Goal: Information Seeking & Learning: Learn about a topic

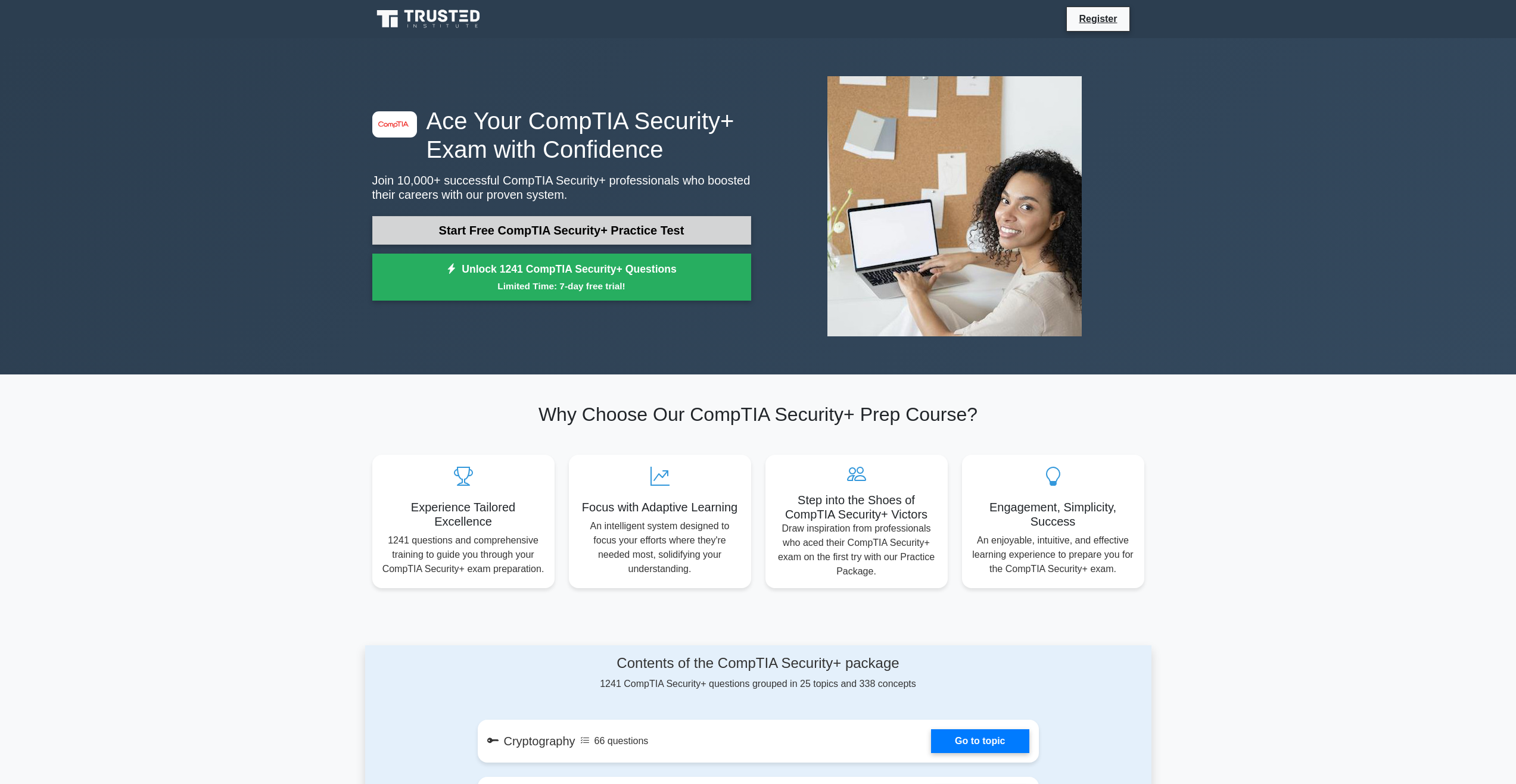
click at [580, 225] on link "Start Free CompTIA Security+ Practice Test" at bounding box center [561, 230] width 379 height 28
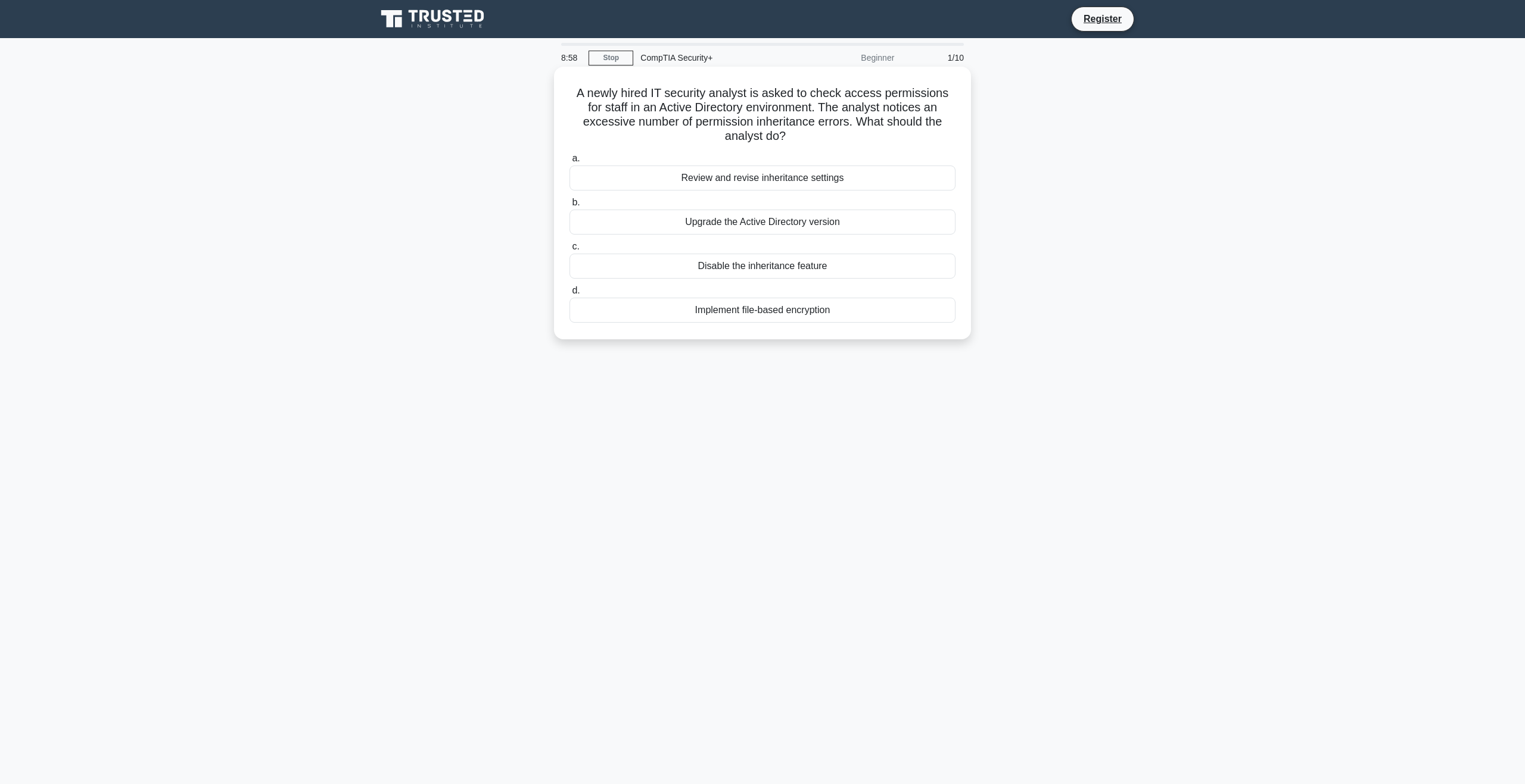
click at [792, 183] on div "Review and revise inheritance settings" at bounding box center [762, 177] width 386 height 25
click at [569, 163] on input "a. Review and revise inheritance settings" at bounding box center [569, 159] width 0 height 8
click at [892, 170] on div "Do not provide any personal information and report the call to the IT departmen…" at bounding box center [762, 171] width 386 height 39
click at [569, 148] on input "a. Do not provide any personal information and report the call to the IT depart…" at bounding box center [569, 145] width 0 height 8
click at [851, 267] on div "Refrain from disclosing any sensitive information and report the interaction to…" at bounding box center [762, 266] width 386 height 25
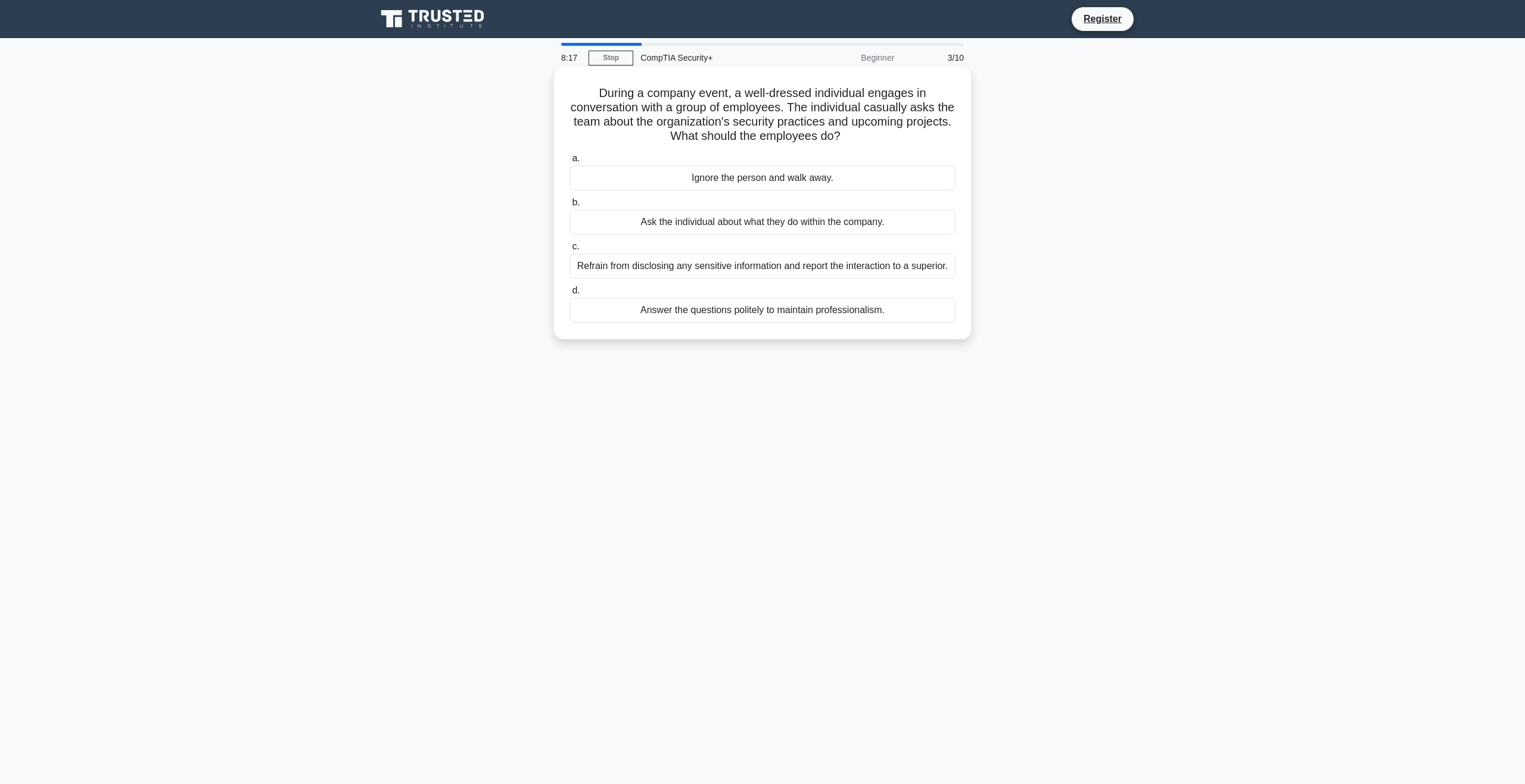
click at [569, 251] on input "c. Refrain from disclosing any sensitive information and report the interaction…" at bounding box center [569, 247] width 0 height 8
click at [912, 268] on div "Indicators of Compromise (IOC) search" at bounding box center [762, 266] width 386 height 25
click at [569, 251] on input "c. Indicators of Compromise (IOC) search" at bounding box center [569, 247] width 0 height 8
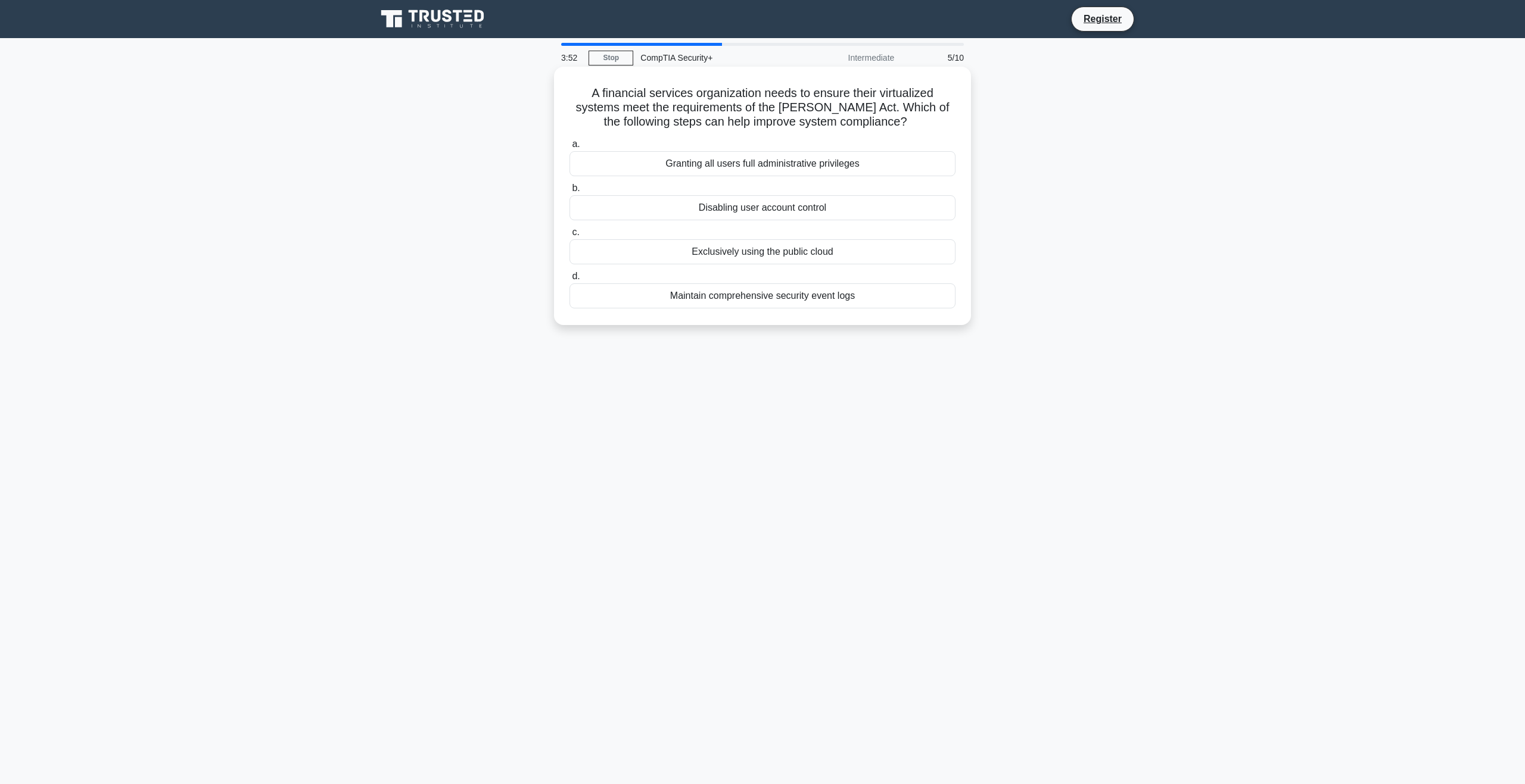
click at [757, 301] on div "Maintain comprehensive security event logs" at bounding box center [762, 296] width 386 height 25
click at [569, 280] on input "d. Maintain comprehensive security event logs" at bounding box center [569, 277] width 0 height 8
click at [772, 215] on div "Increase the bandwidth to handle traffic spikes" at bounding box center [762, 208] width 386 height 25
click at [569, 192] on input "b. Increase the bandwidth to handle traffic spikes" at bounding box center [569, 189] width 0 height 8
click at [812, 249] on div "Disable remote access completely" at bounding box center [762, 252] width 386 height 25
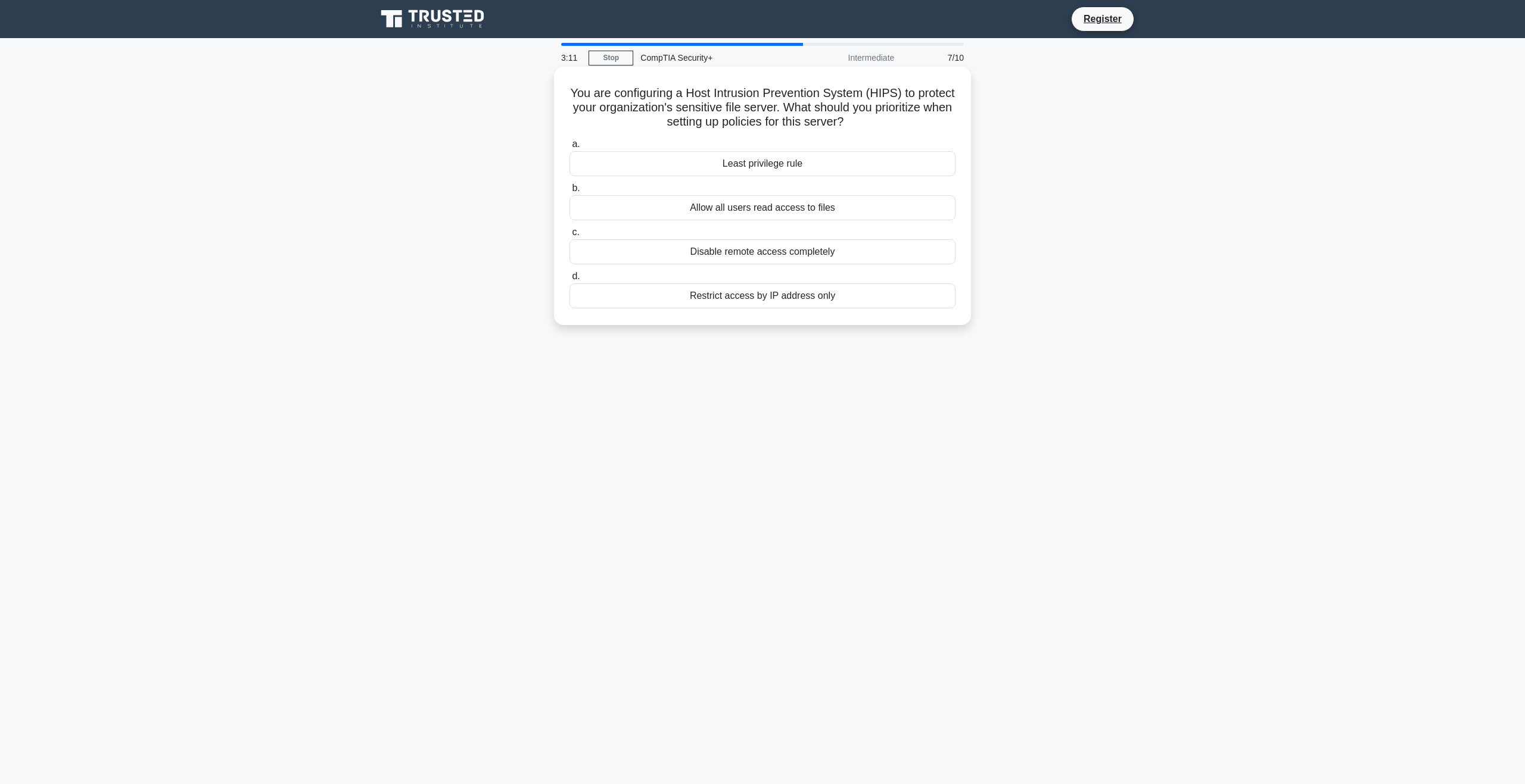
click at [569, 236] on input "c. Disable remote access completely" at bounding box center [569, 233] width 0 height 8
click at [804, 258] on div "Implement application whitelisting and perform a deep malware scan." at bounding box center [762, 252] width 386 height 25
click at [569, 236] on input "c. Implement application whitelisting and perform a deep malware scan." at bounding box center [569, 233] width 0 height 8
click at [803, 214] on div "Perform a post-change review" at bounding box center [762, 208] width 386 height 25
click at [569, 192] on input "b. Perform a post-change review" at bounding box center [569, 189] width 0 height 8
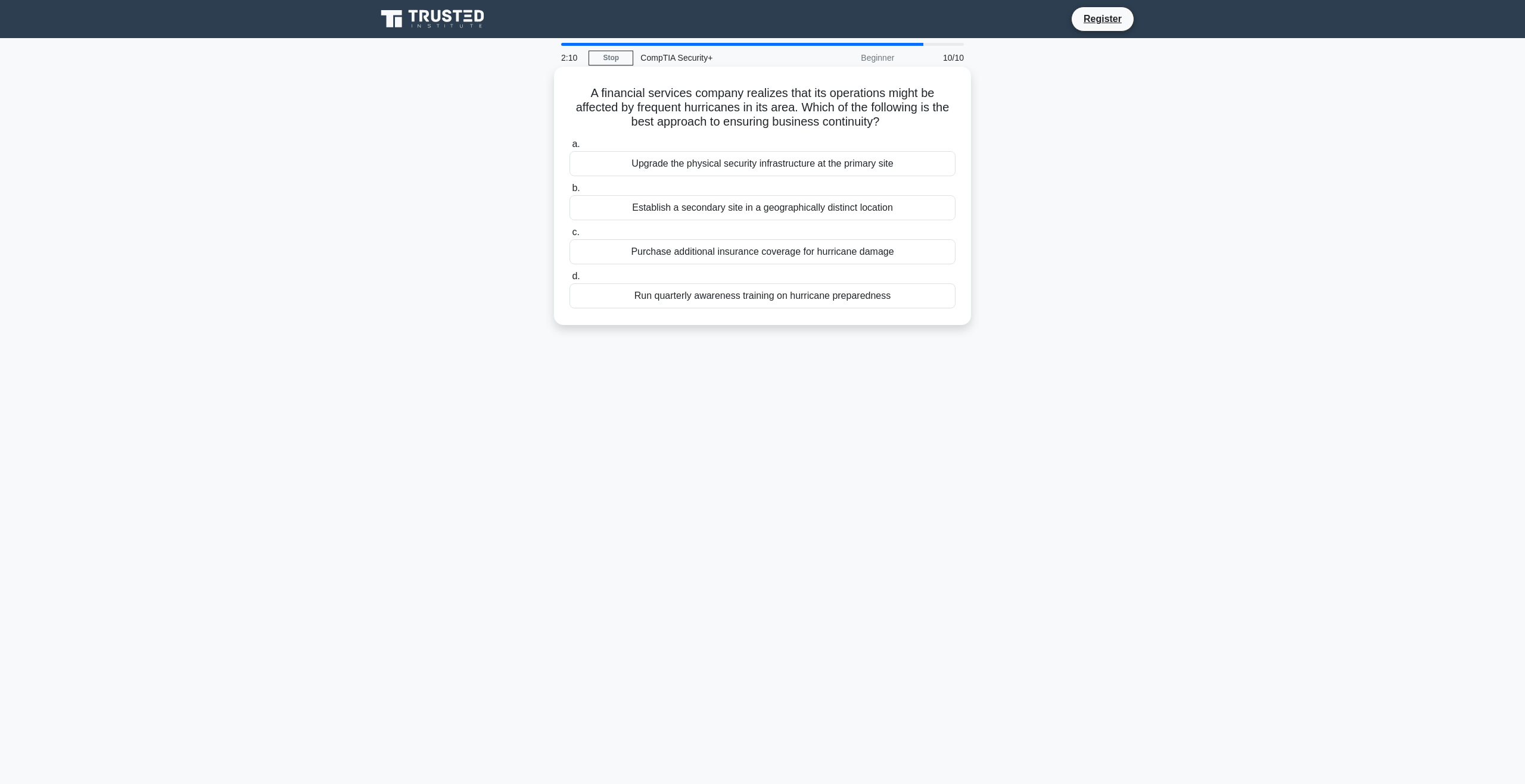
click at [837, 212] on div "Establish a secondary site in a geographically distinct location" at bounding box center [762, 208] width 386 height 25
click at [569, 192] on input "b. Establish a secondary site in a geographically distinct location" at bounding box center [569, 189] width 0 height 8
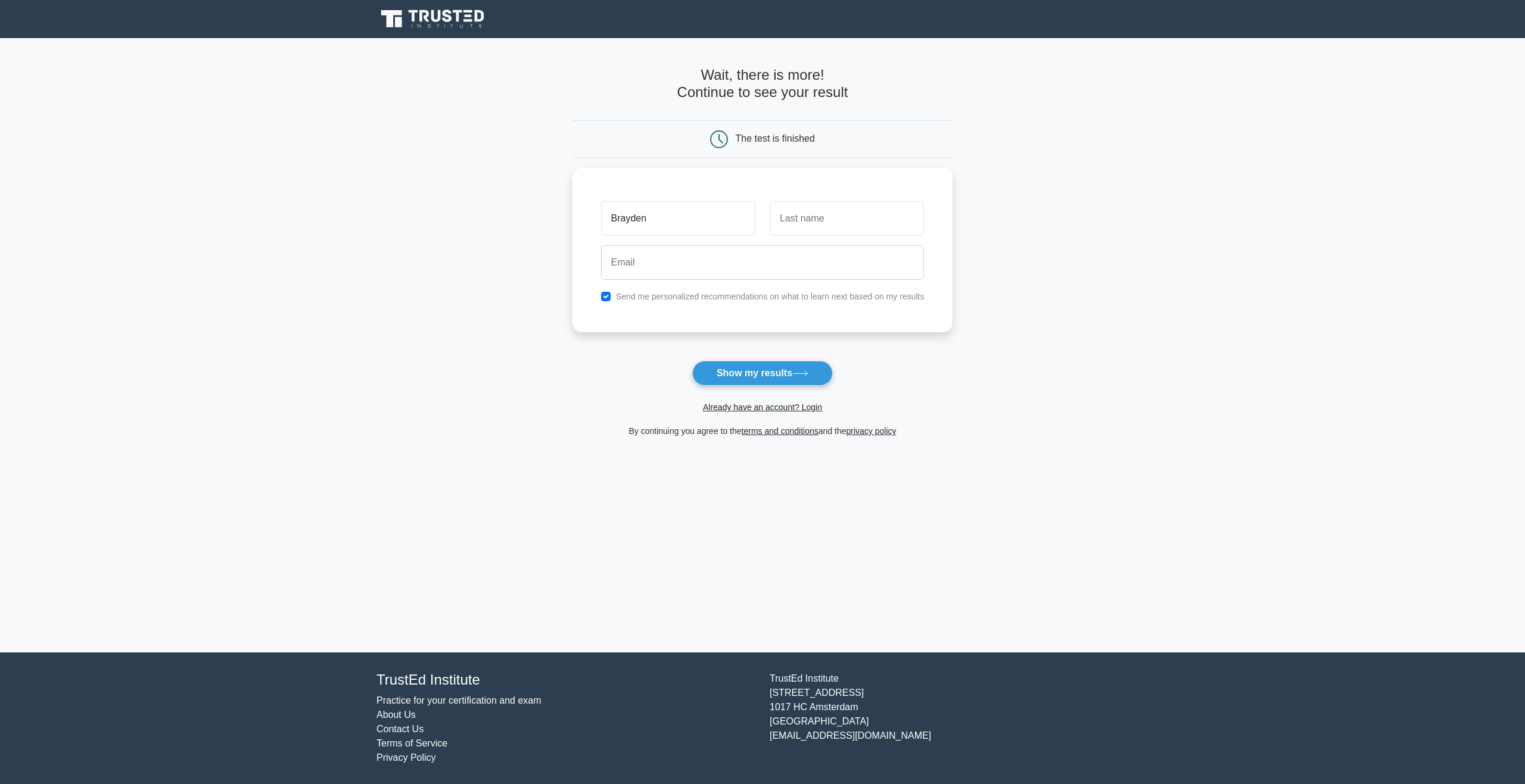
type input "Brayden"
type input "Colding Jr"
type input "bcjr0325@gmail.com"
click at [609, 294] on input "checkbox" at bounding box center [606, 294] width 10 height 10
checkbox input "false"
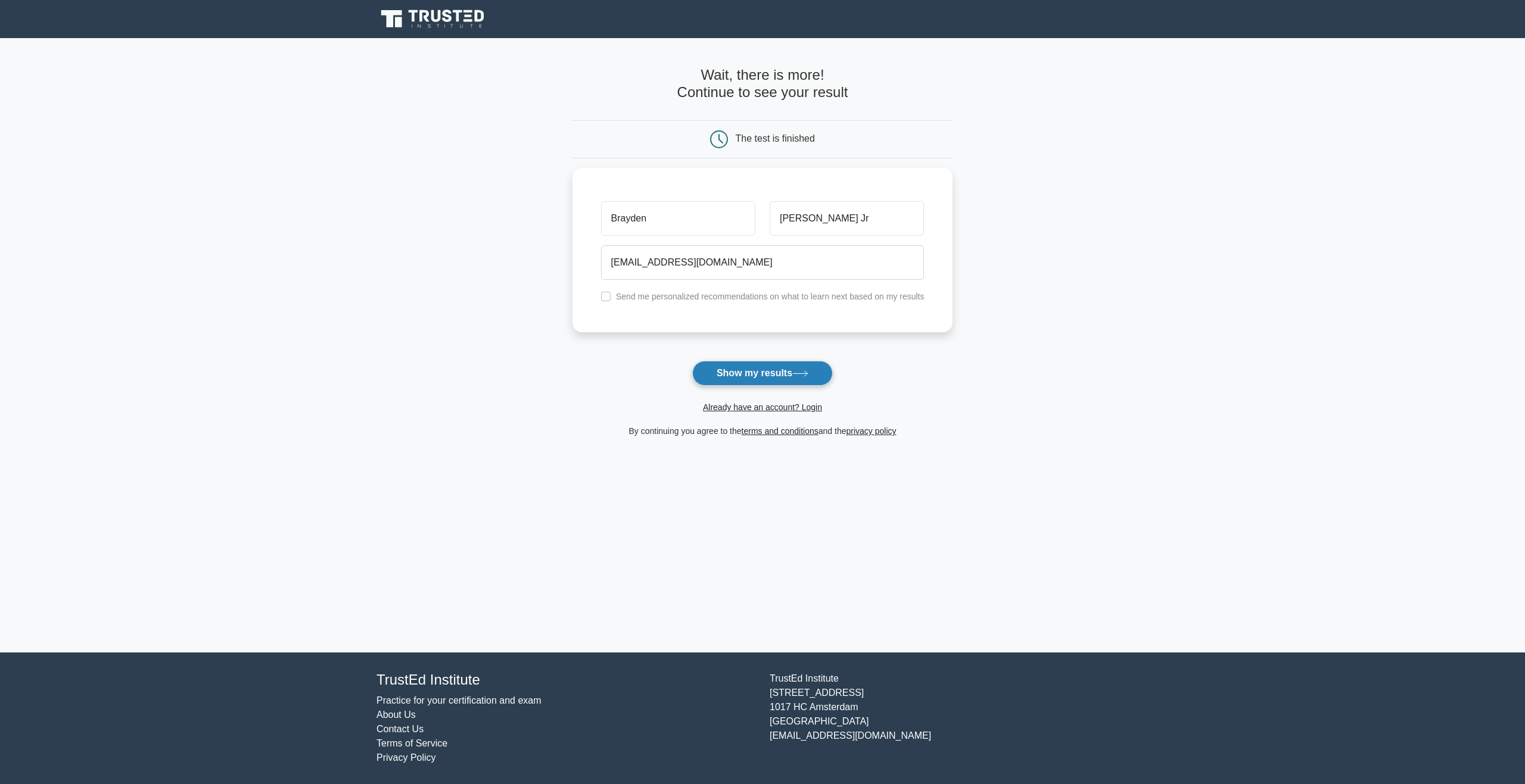
click at [771, 375] on button "Show my results" at bounding box center [762, 373] width 141 height 25
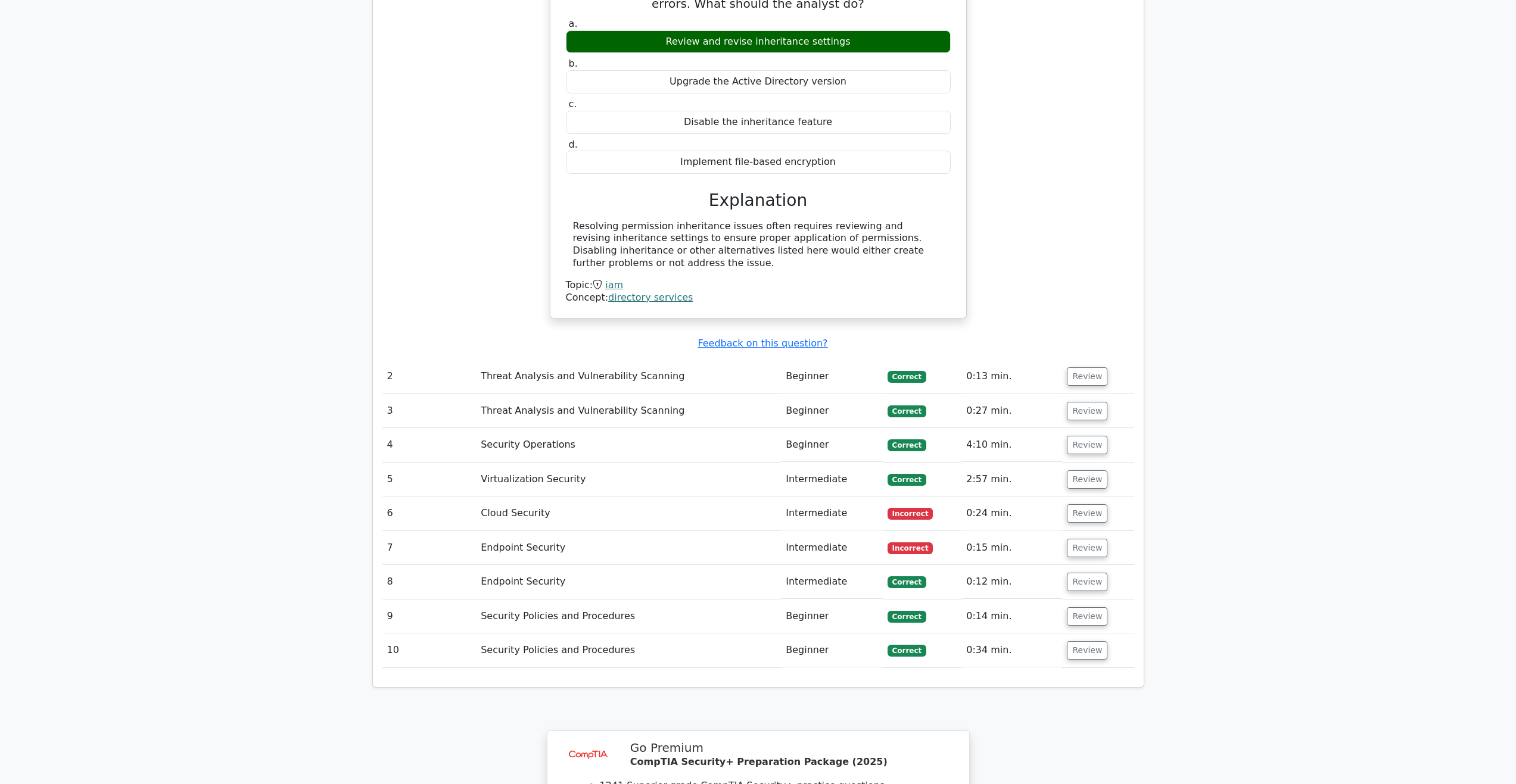
scroll to position [1131, 0]
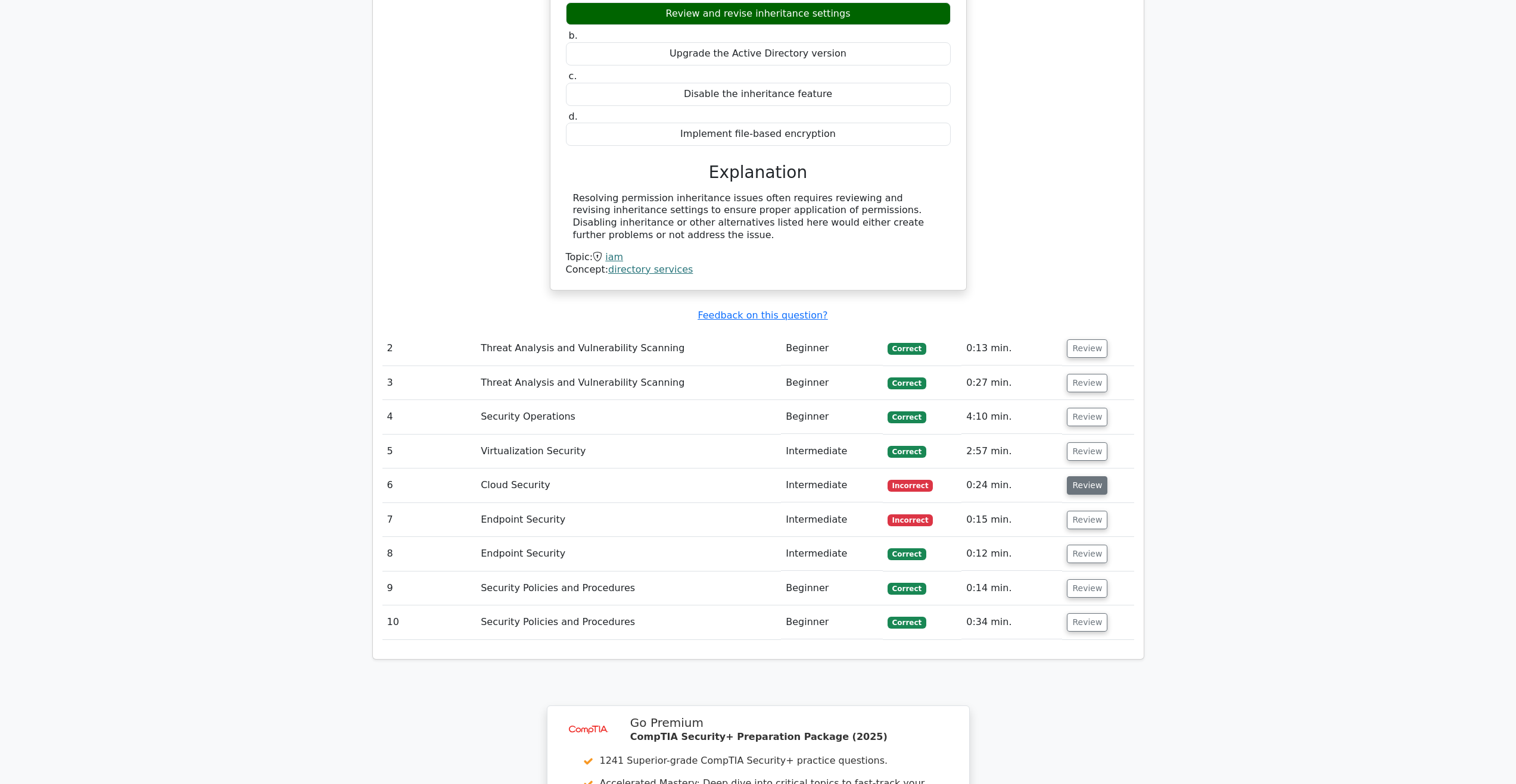
click at [1088, 476] on button "Review" at bounding box center [1088, 485] width 41 height 19
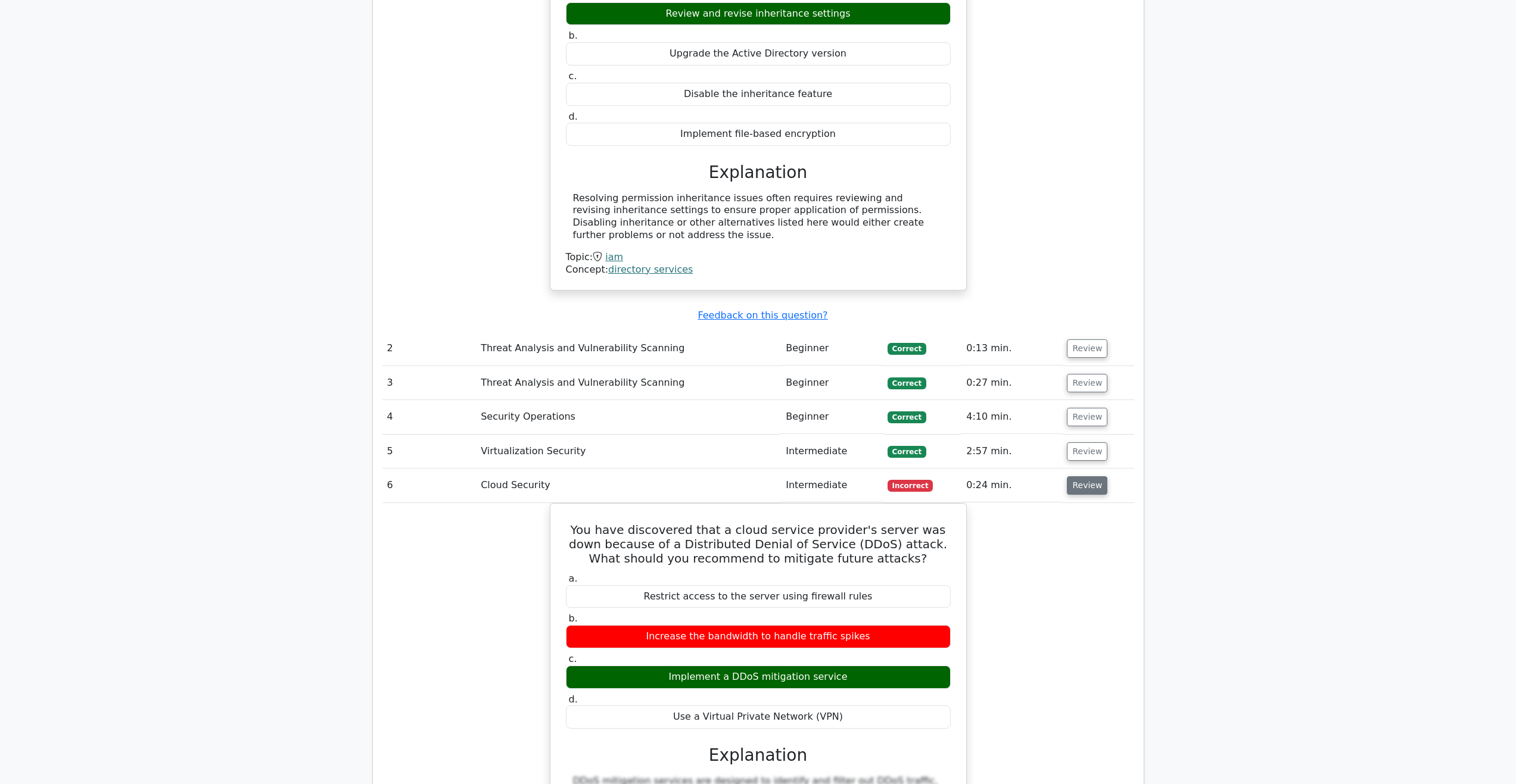
click at [1088, 476] on button "Review" at bounding box center [1088, 485] width 41 height 19
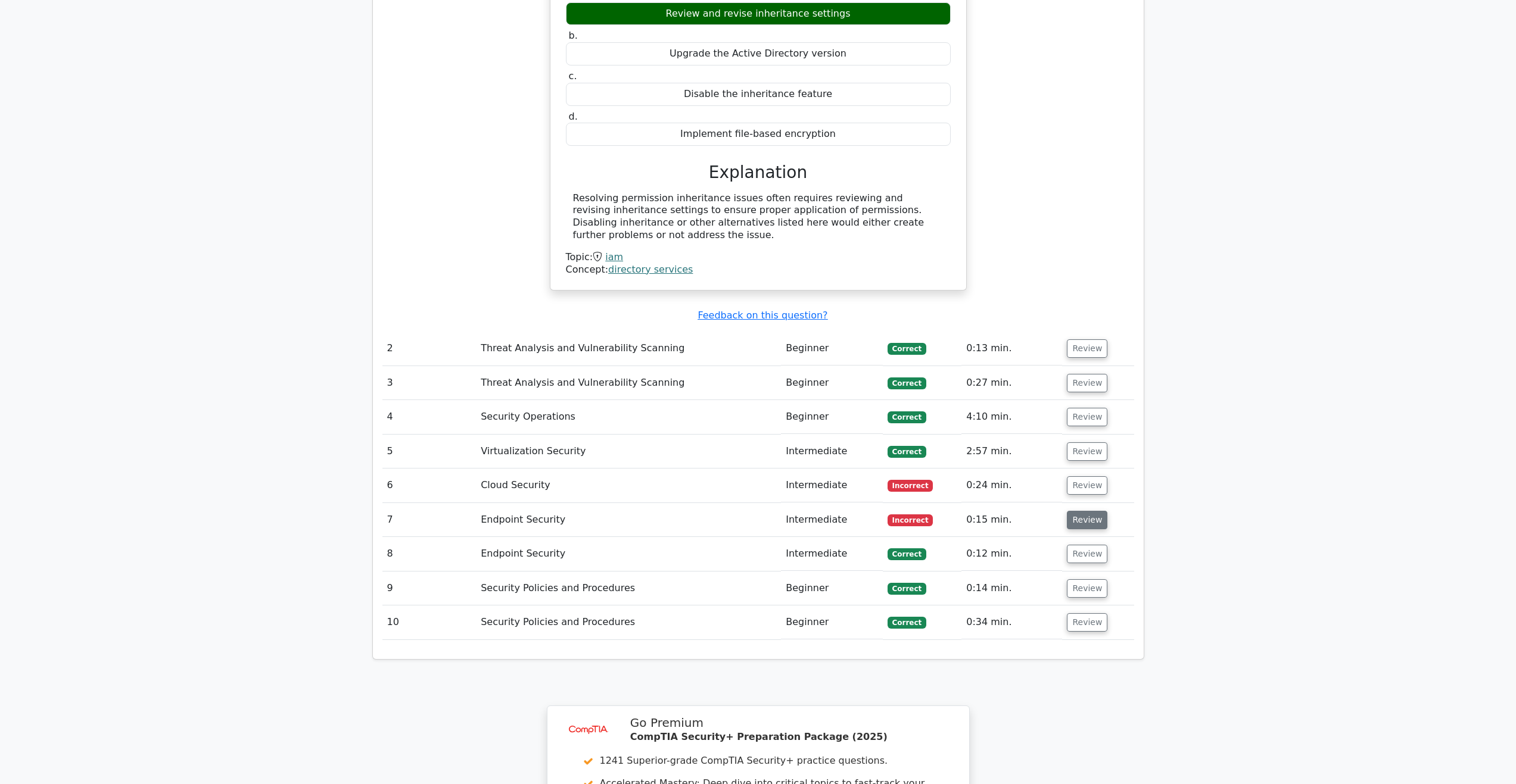
click at [1088, 510] on button "Review" at bounding box center [1088, 519] width 41 height 19
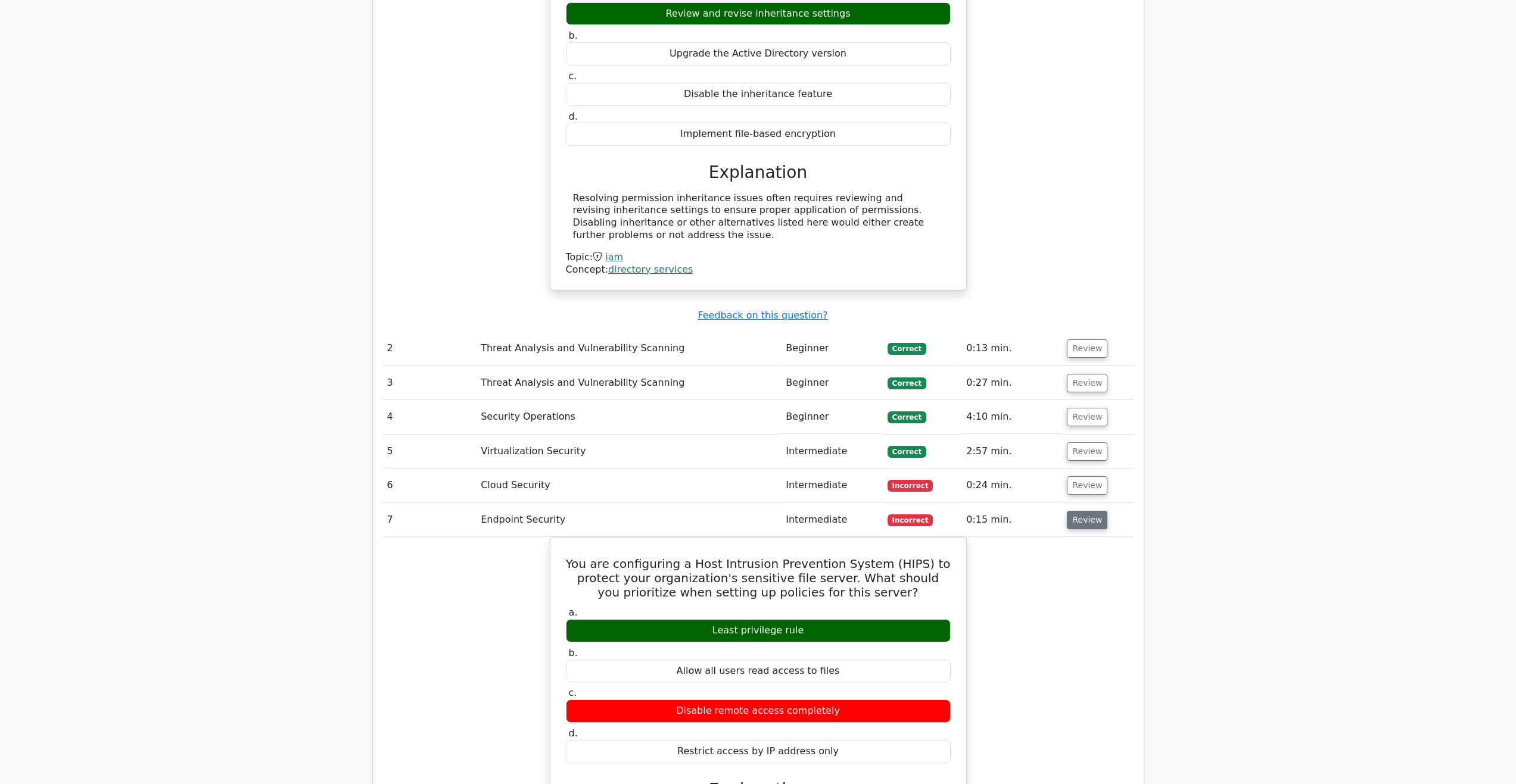
click at [1088, 510] on button "Review" at bounding box center [1088, 519] width 41 height 19
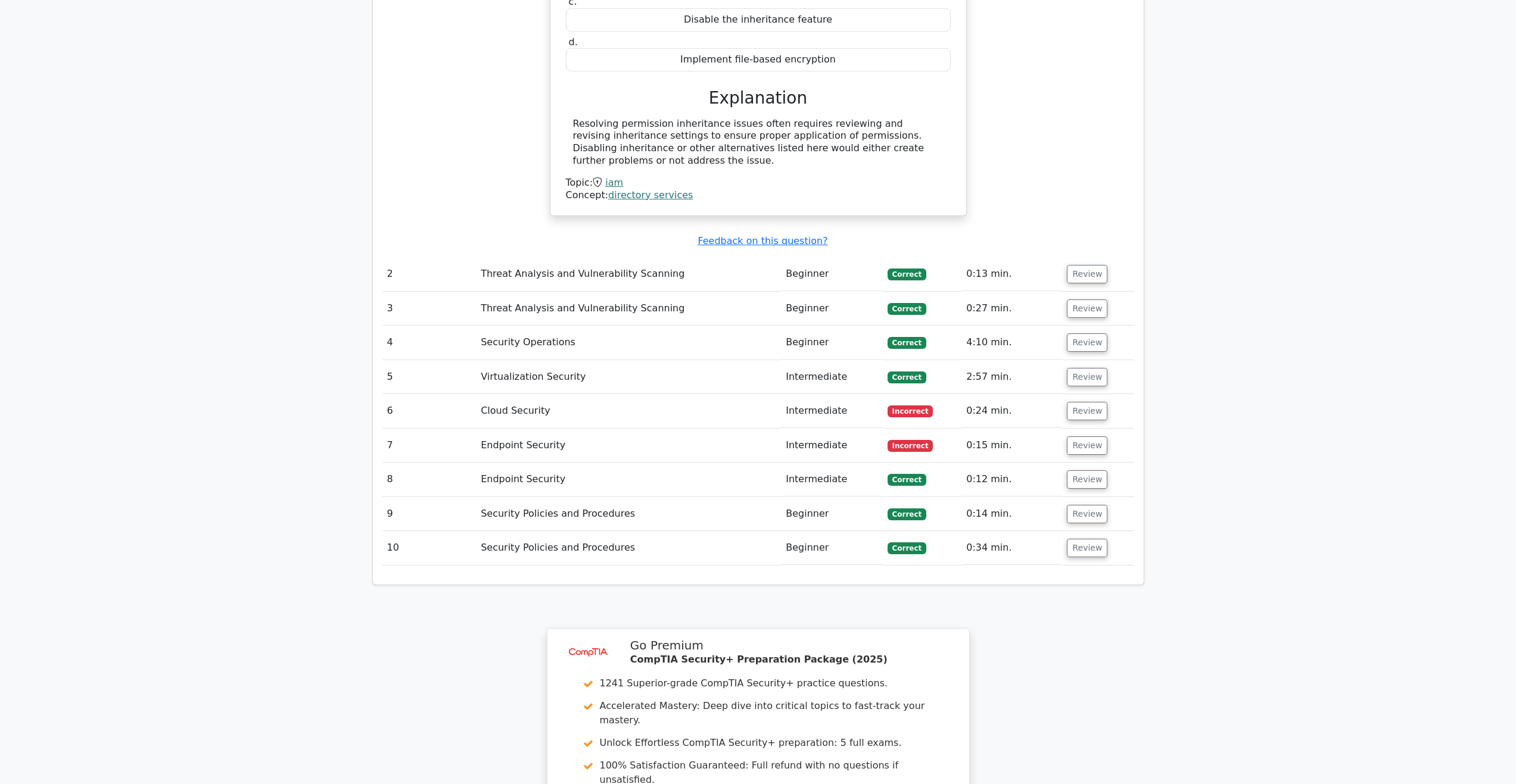
scroll to position [1429, 0]
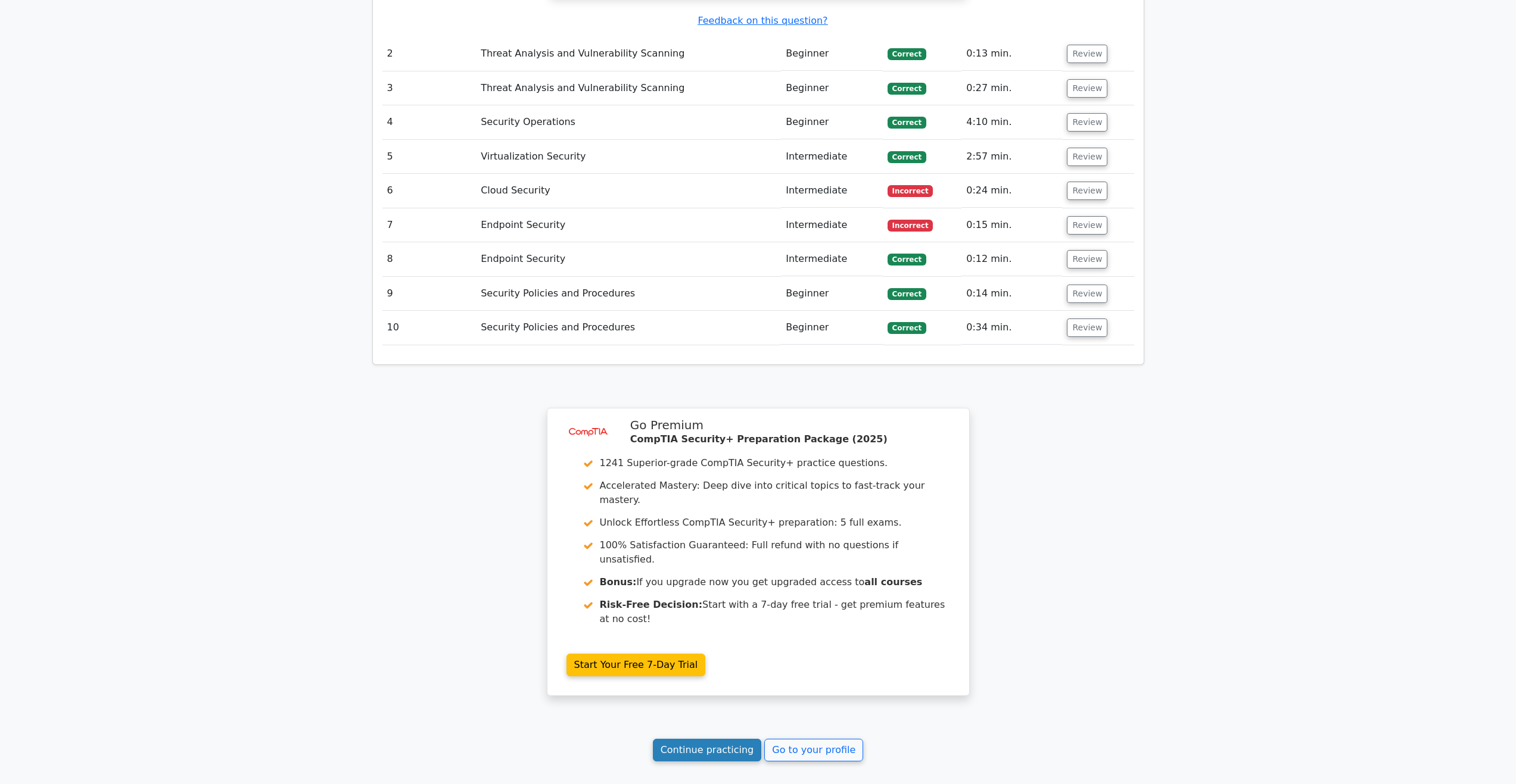
click at [684, 739] on link "Continue practicing" at bounding box center [707, 751] width 109 height 23
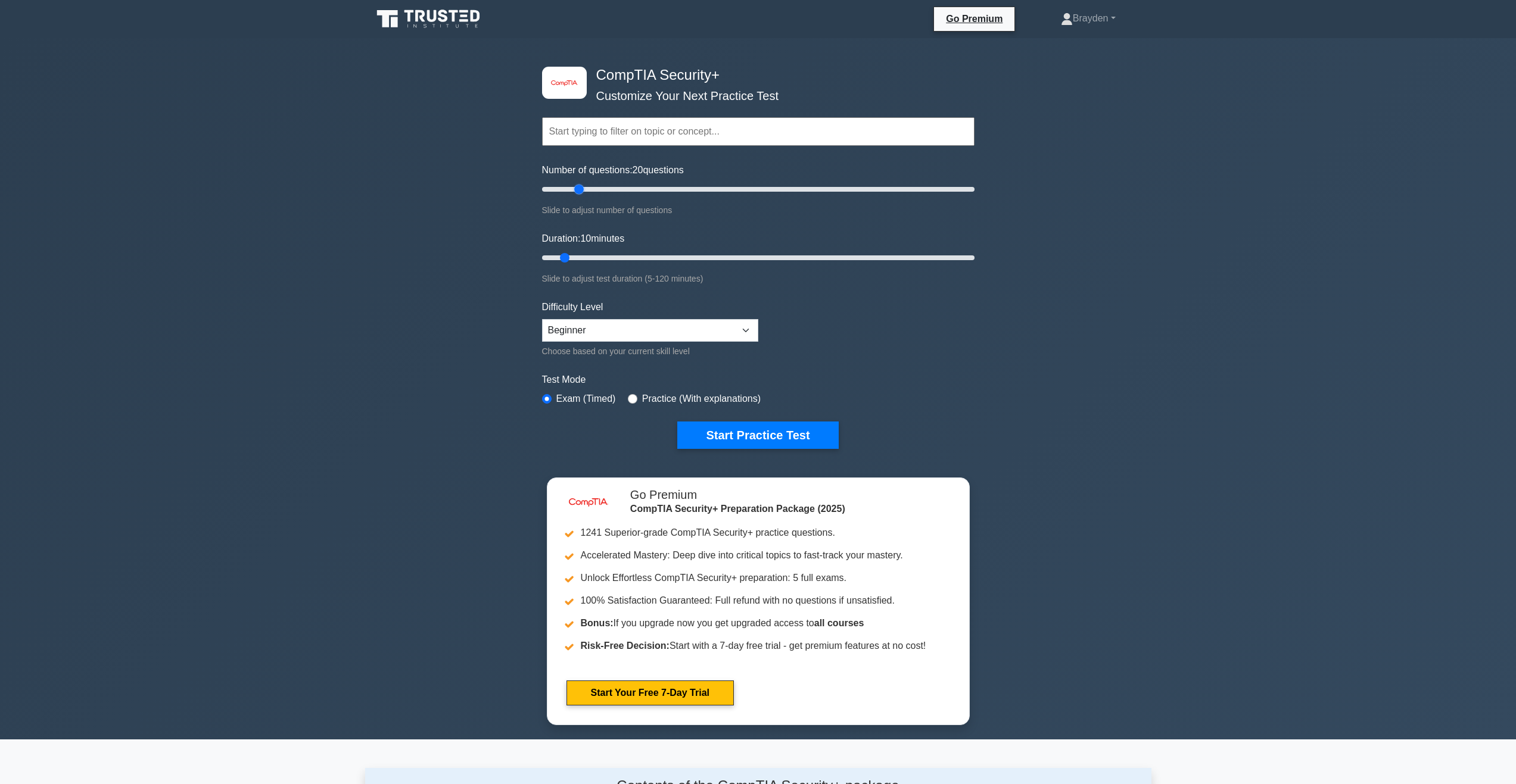
drag, startPoint x: 566, startPoint y: 191, endPoint x: 582, endPoint y: 199, distance: 17.9
type input "20"
click at [582, 196] on input "Number of questions: 20 questions" at bounding box center [758, 190] width 433 height 15
click at [639, 326] on select "Beginner Intermediate Expert" at bounding box center [649, 331] width 216 height 23
select select "intermediate"
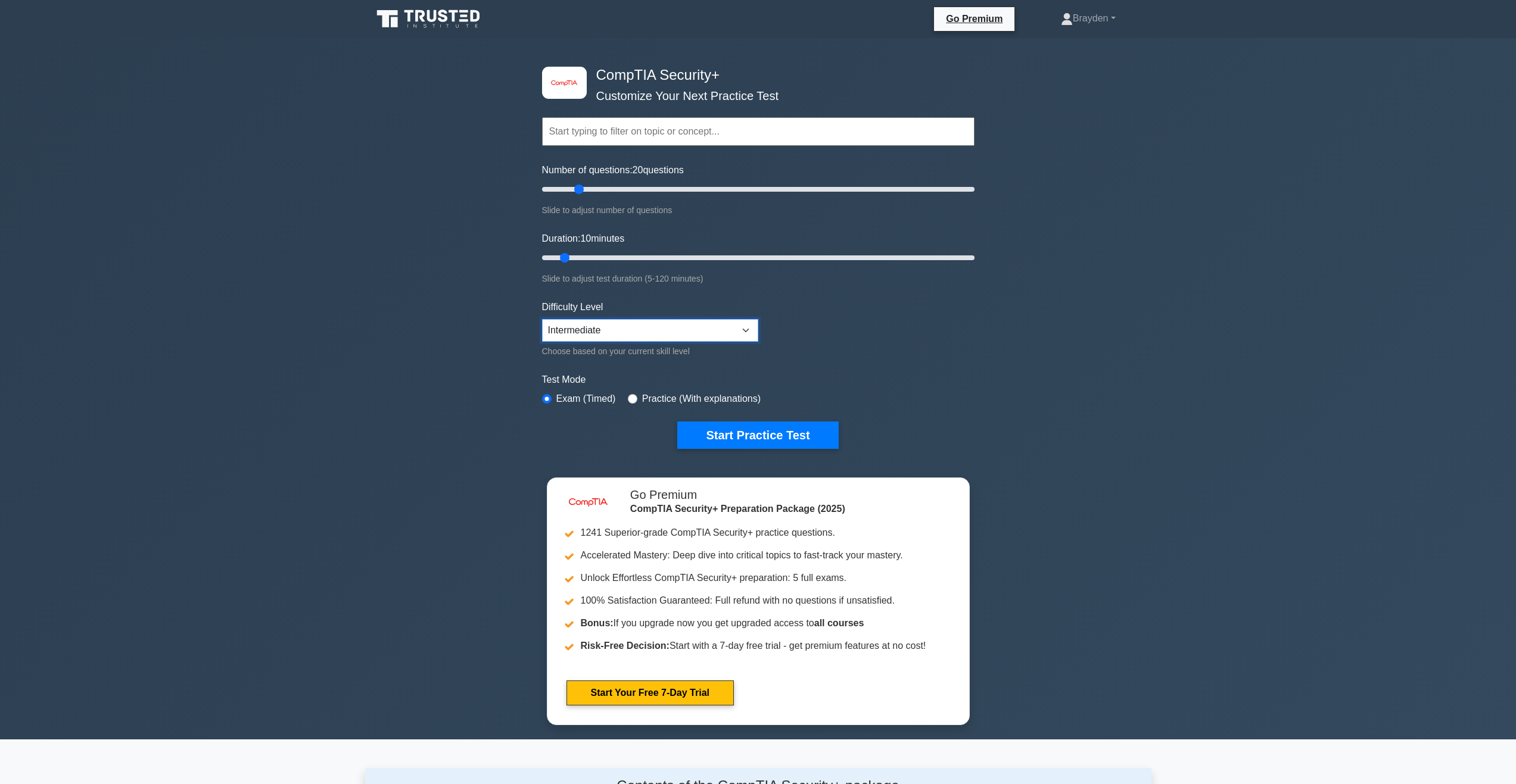
click at [542, 319] on select "Beginner Intermediate Expert" at bounding box center [649, 331] width 216 height 23
click at [639, 397] on div "Practice (With explanations)" at bounding box center [694, 399] width 133 height 15
click at [634, 398] on input "radio" at bounding box center [633, 399] width 10 height 10
radio input "true"
drag, startPoint x: 692, startPoint y: 431, endPoint x: 773, endPoint y: 453, distance: 83.9
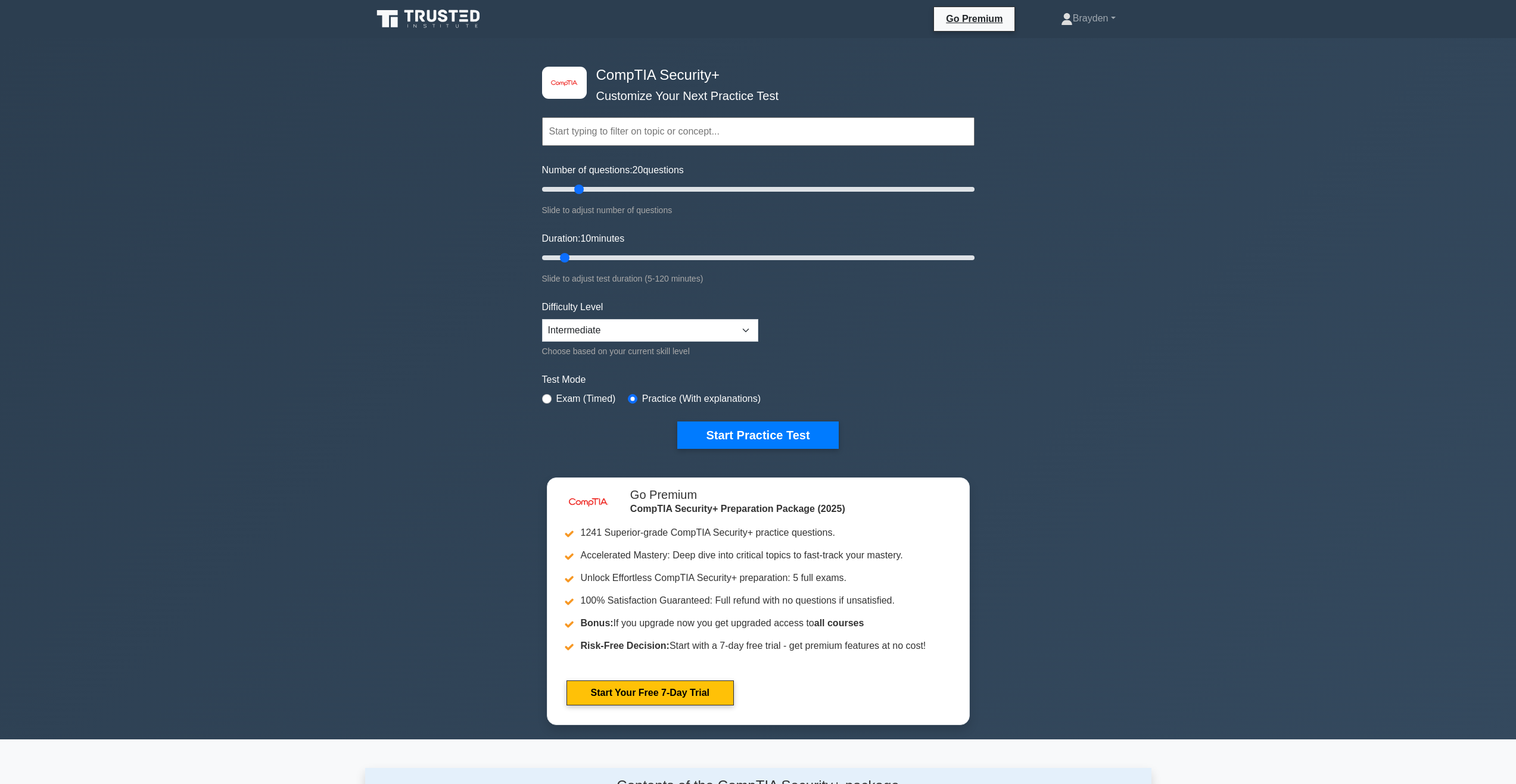
click at [693, 432] on button "Start Practice Test" at bounding box center [757, 436] width 160 height 28
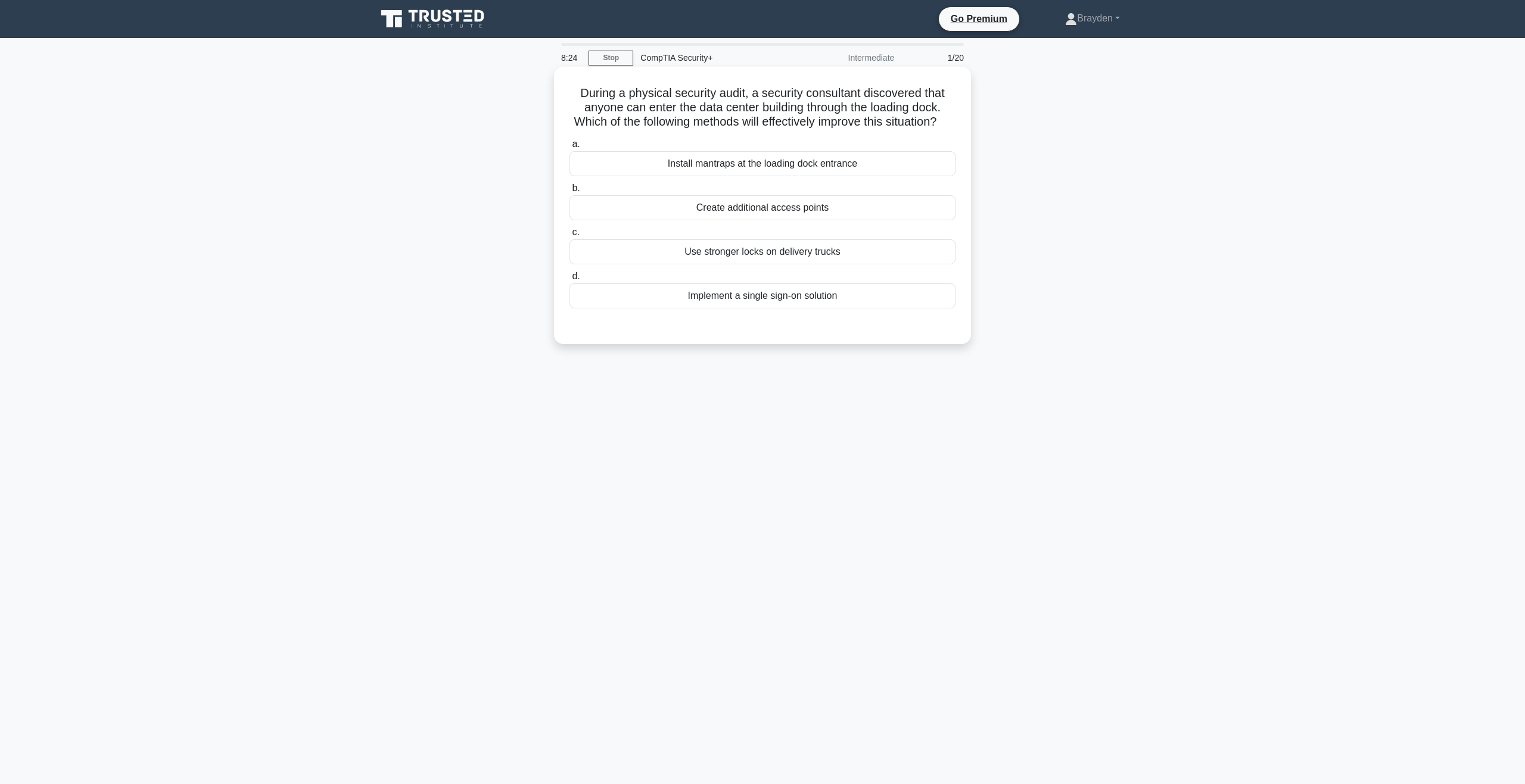
click at [780, 176] on div "Install mantraps at the loading dock entrance" at bounding box center [762, 164] width 386 height 25
click at [569, 148] on input "a. Install mantraps at the loading dock entrance" at bounding box center [569, 145] width 0 height 8
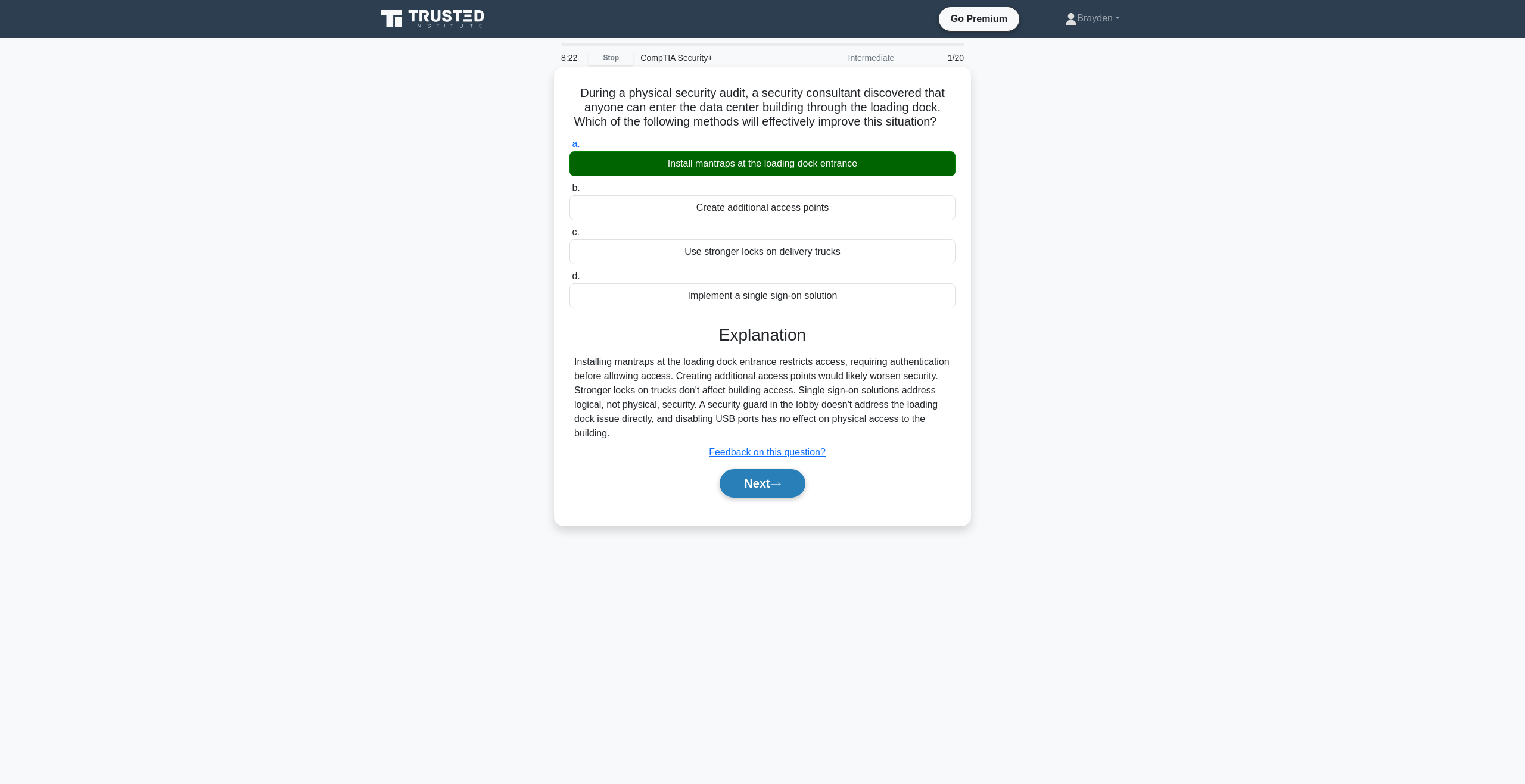
click at [758, 497] on button "Next" at bounding box center [762, 483] width 86 height 28
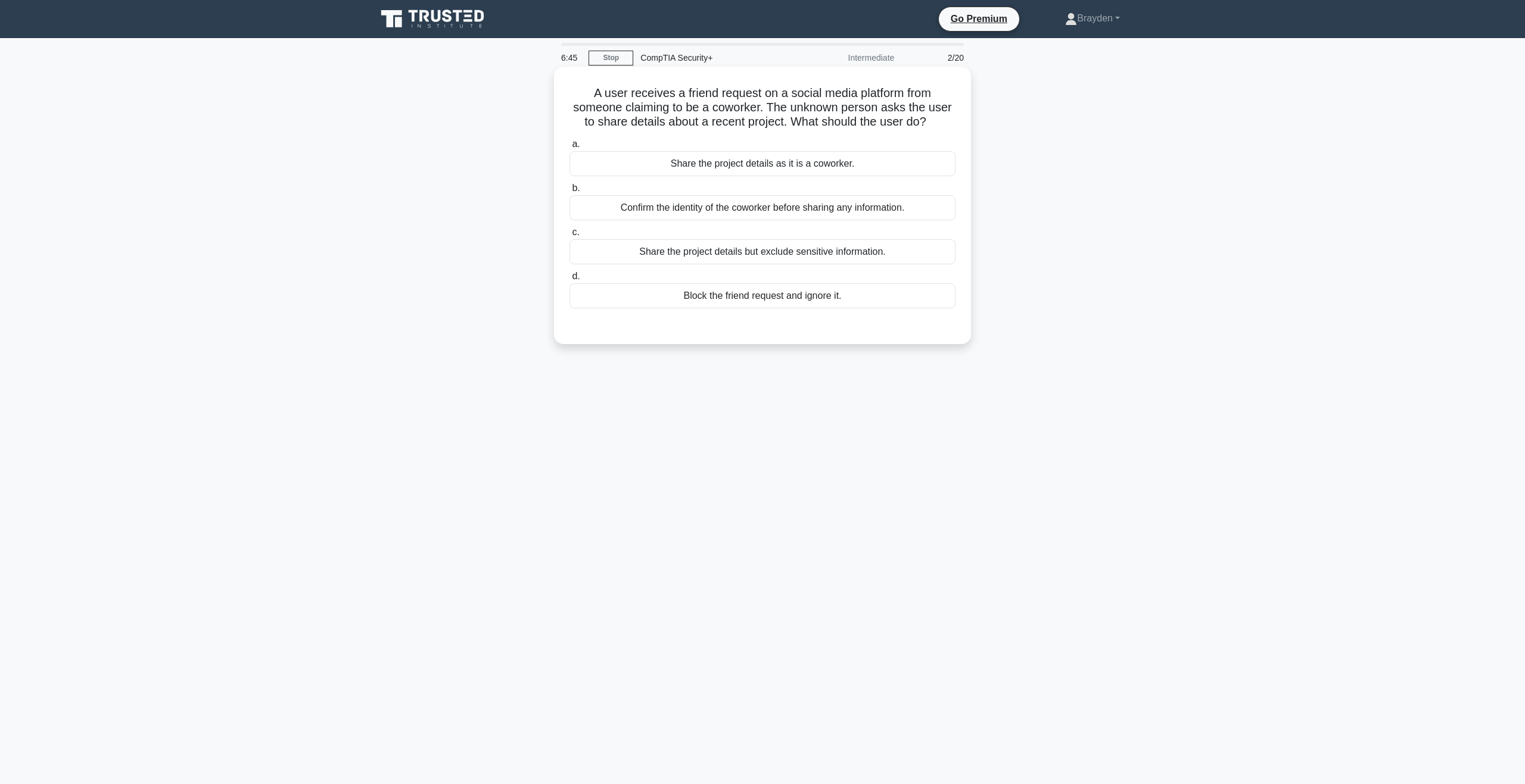
click at [722, 212] on div "Confirm the identity of the coworker before sharing any information." at bounding box center [762, 208] width 386 height 25
click at [569, 192] on input "b. Confirm the identity of the coworker before sharing any information." at bounding box center [569, 189] width 0 height 8
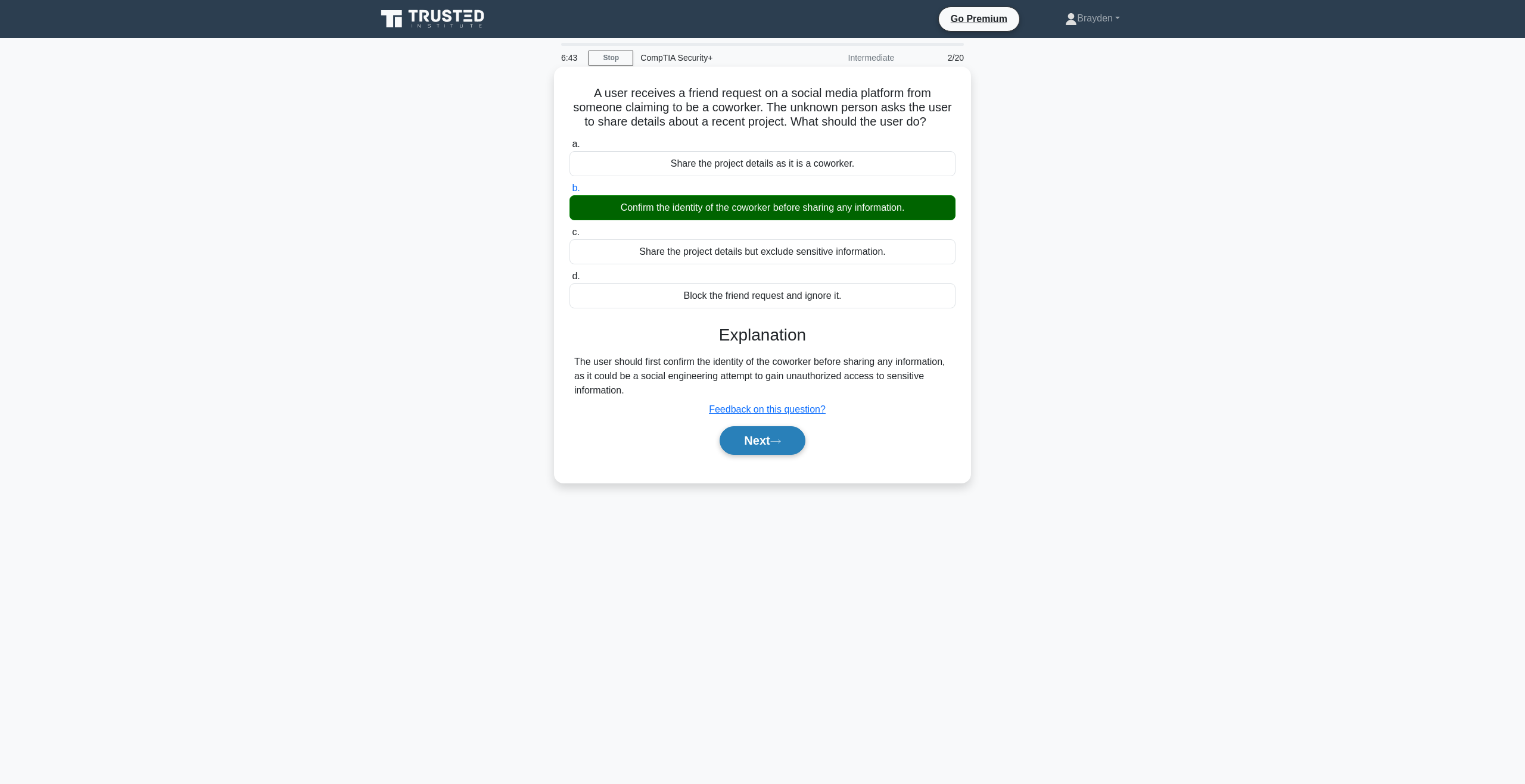
click at [802, 446] on button "Next" at bounding box center [762, 440] width 86 height 28
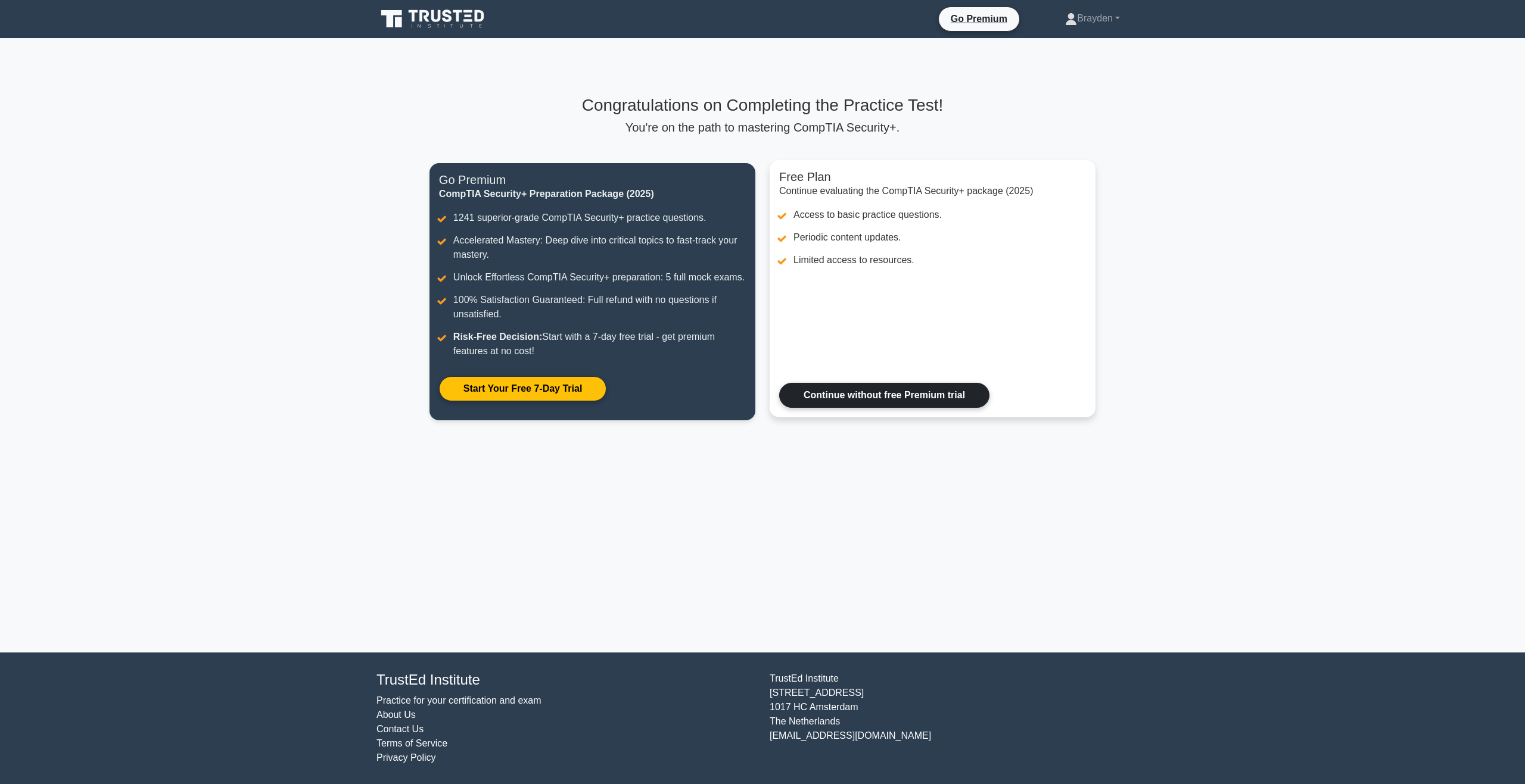
click at [820, 395] on link "Continue without free Premium trial" at bounding box center [885, 395] width 210 height 25
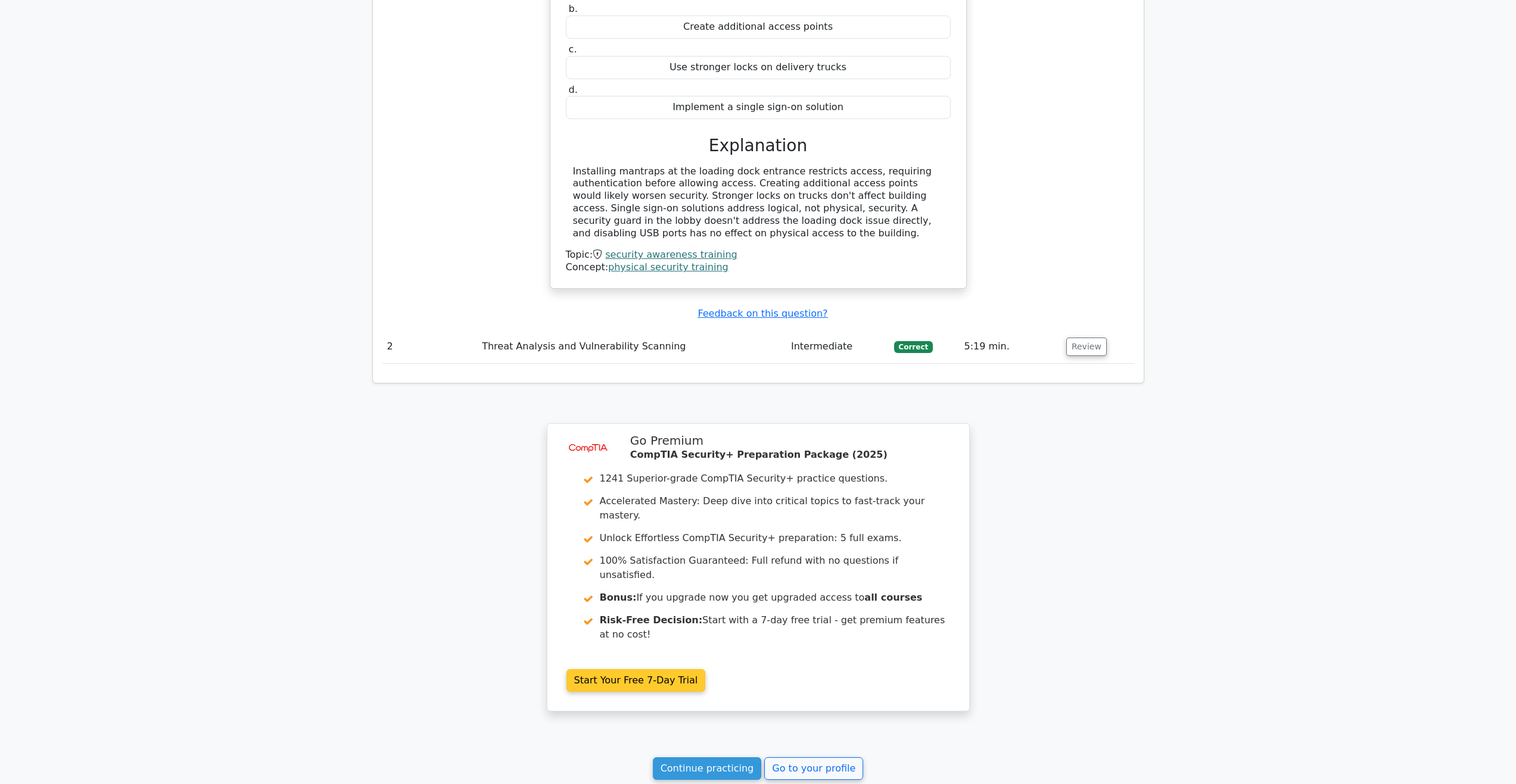
scroll to position [1071, 0]
click at [708, 755] on link "Continue practicing" at bounding box center [707, 766] width 109 height 23
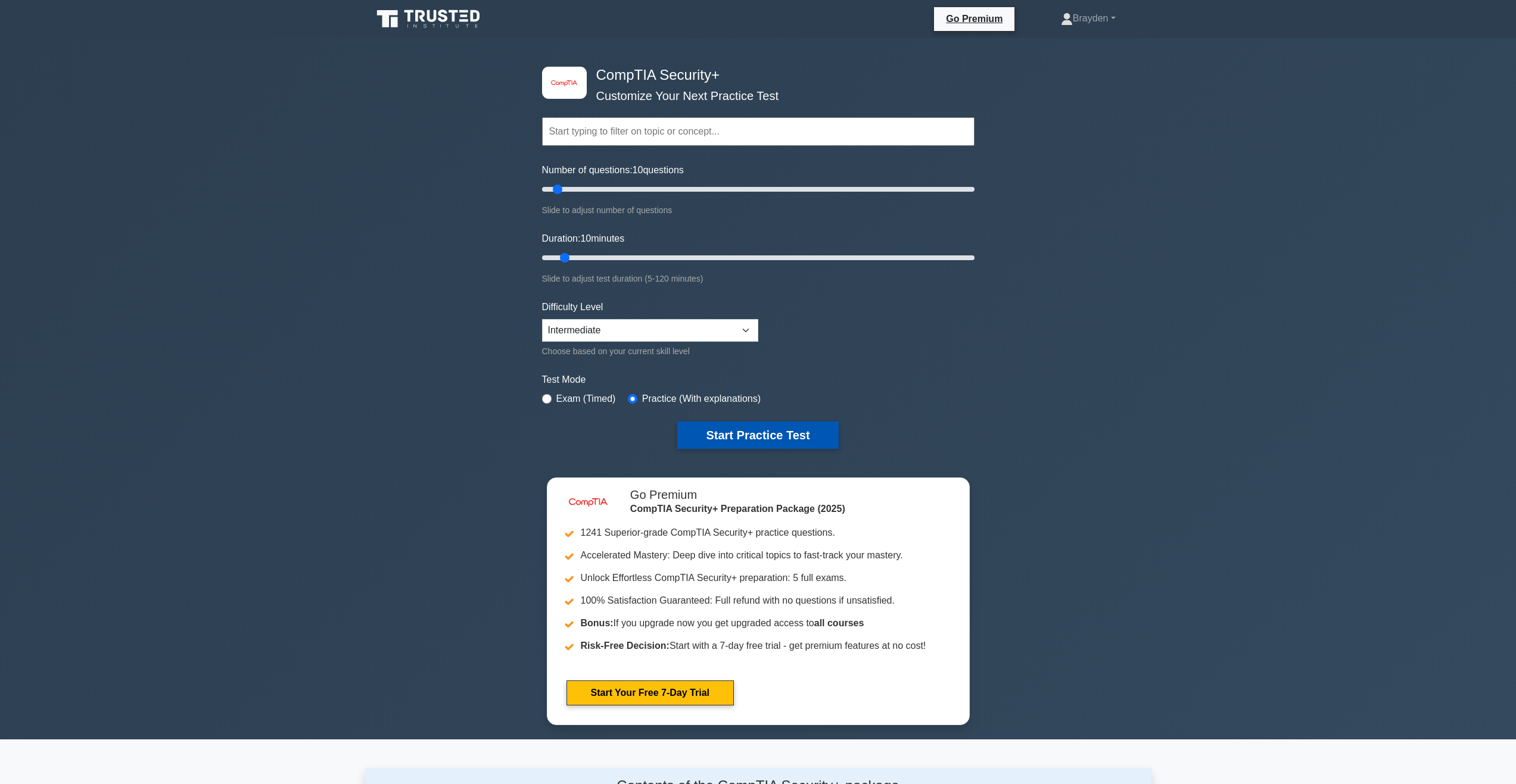
click at [730, 424] on button "Start Practice Test" at bounding box center [757, 436] width 160 height 28
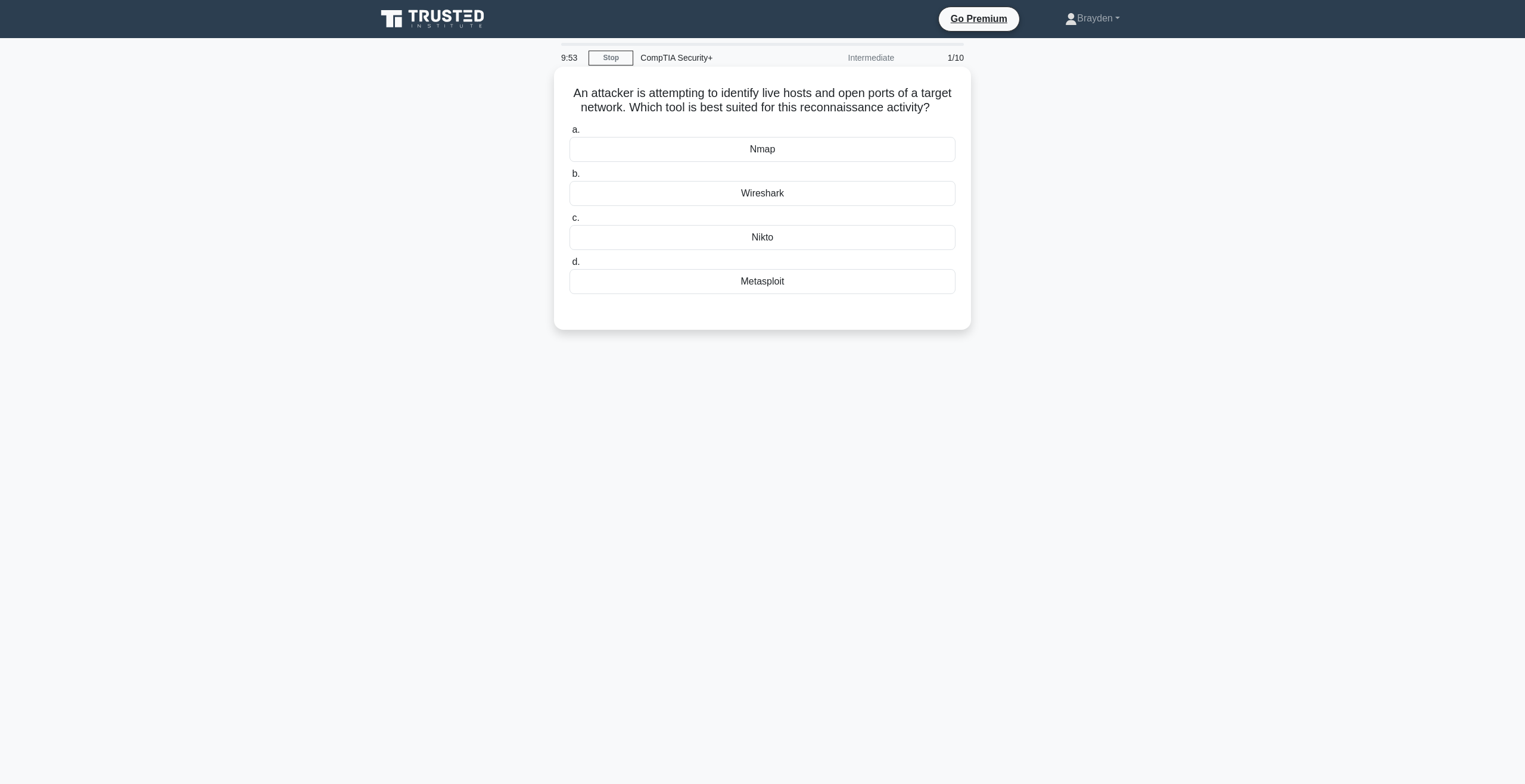
click at [823, 162] on div "Nmap" at bounding box center [762, 149] width 386 height 25
click at [569, 134] on input "a. Nmap" at bounding box center [569, 130] width 0 height 8
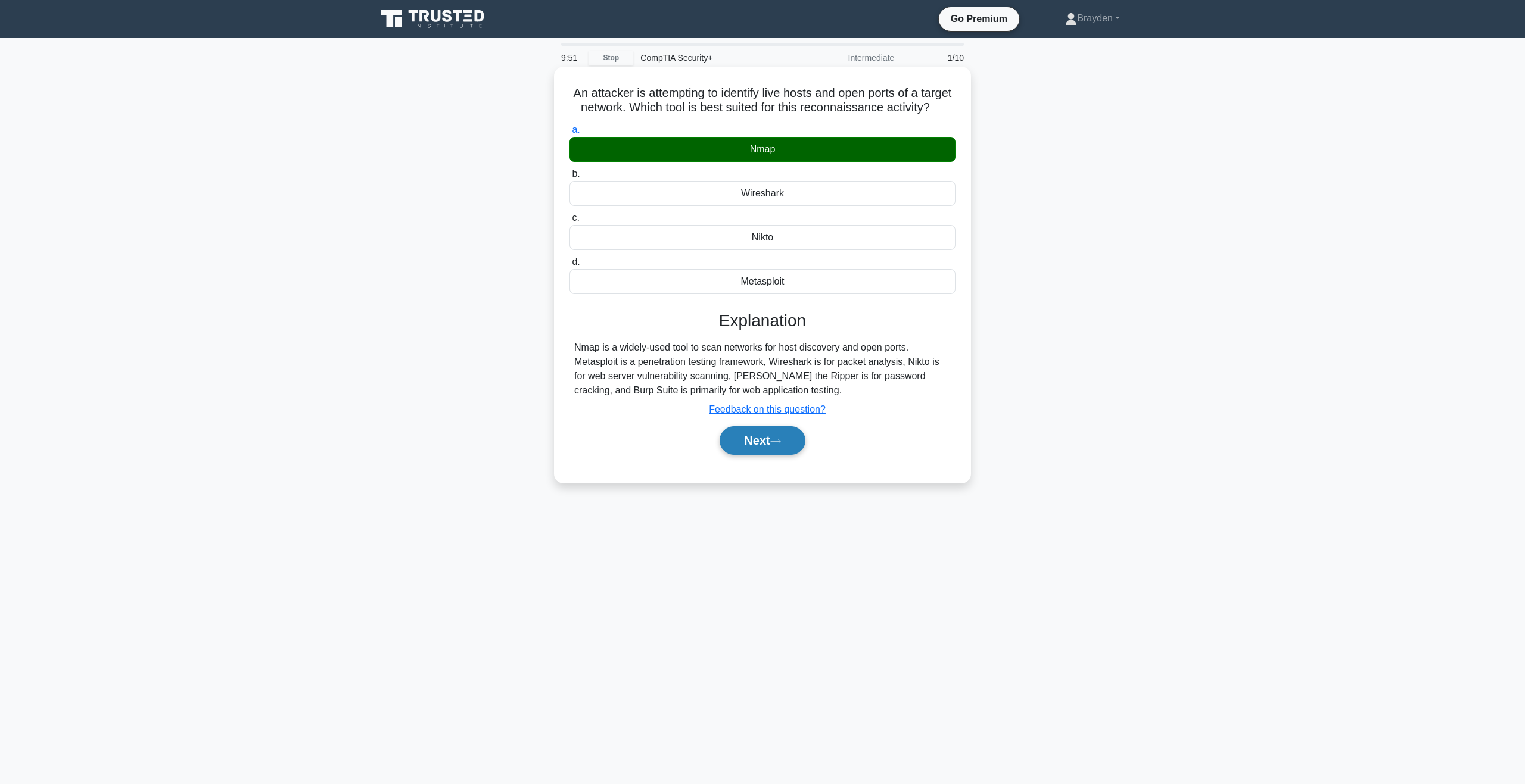
click at [781, 445] on icon at bounding box center [776, 441] width 11 height 7
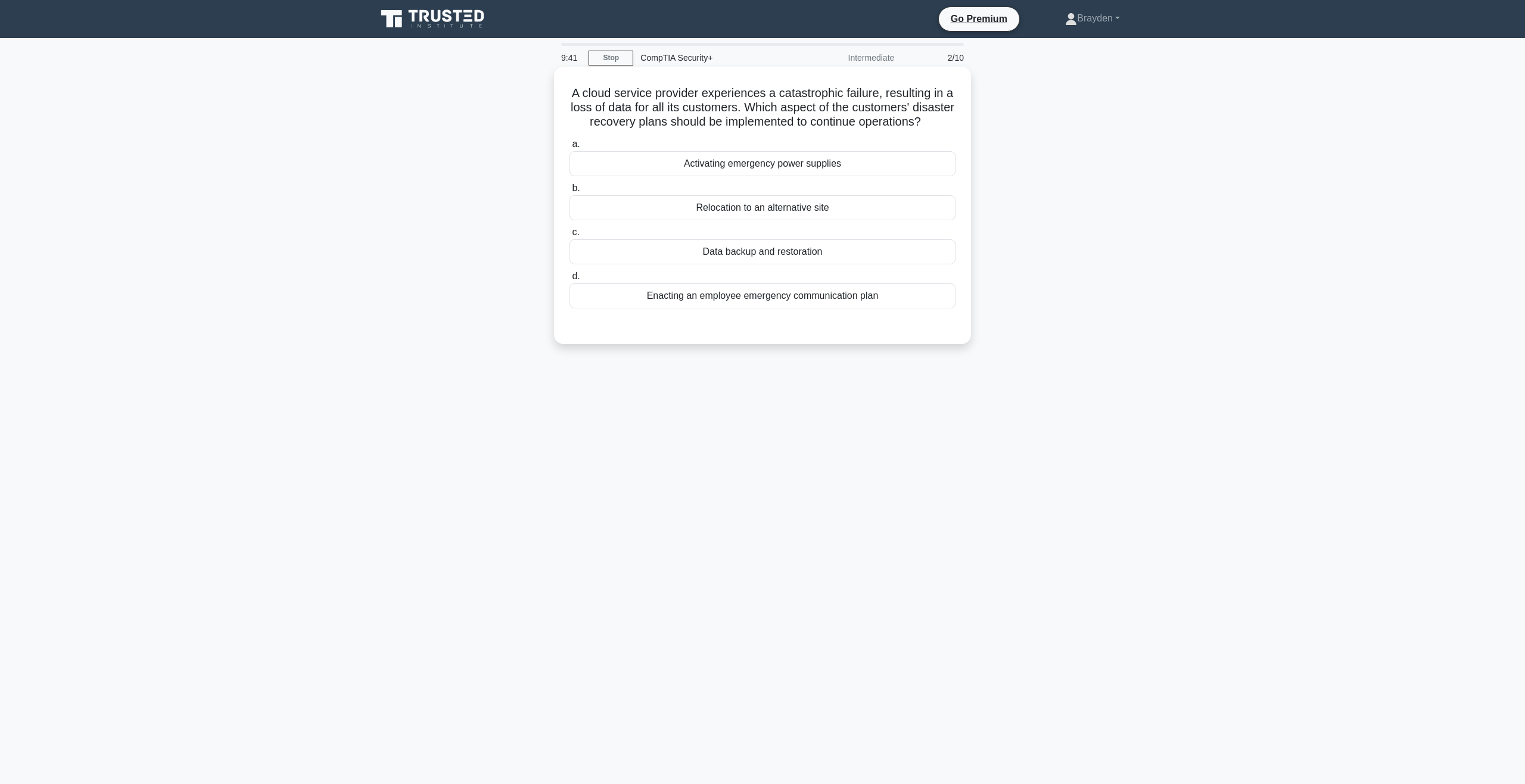
click at [757, 265] on div "Data backup and restoration" at bounding box center [762, 252] width 386 height 25
click at [569, 236] on input "c. Data backup and restoration" at bounding box center [569, 233] width 0 height 8
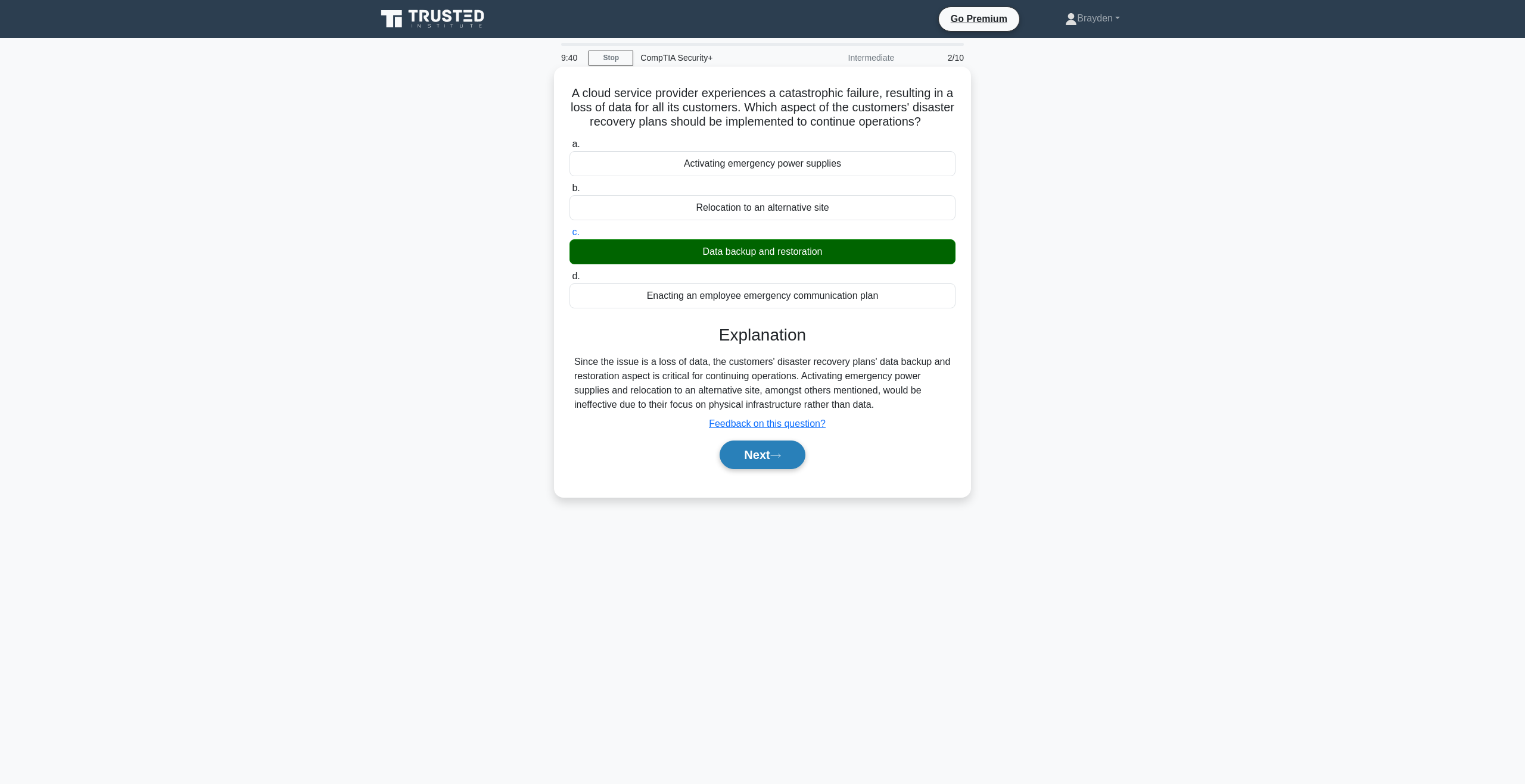
click at [790, 469] on button "Next" at bounding box center [762, 454] width 86 height 28
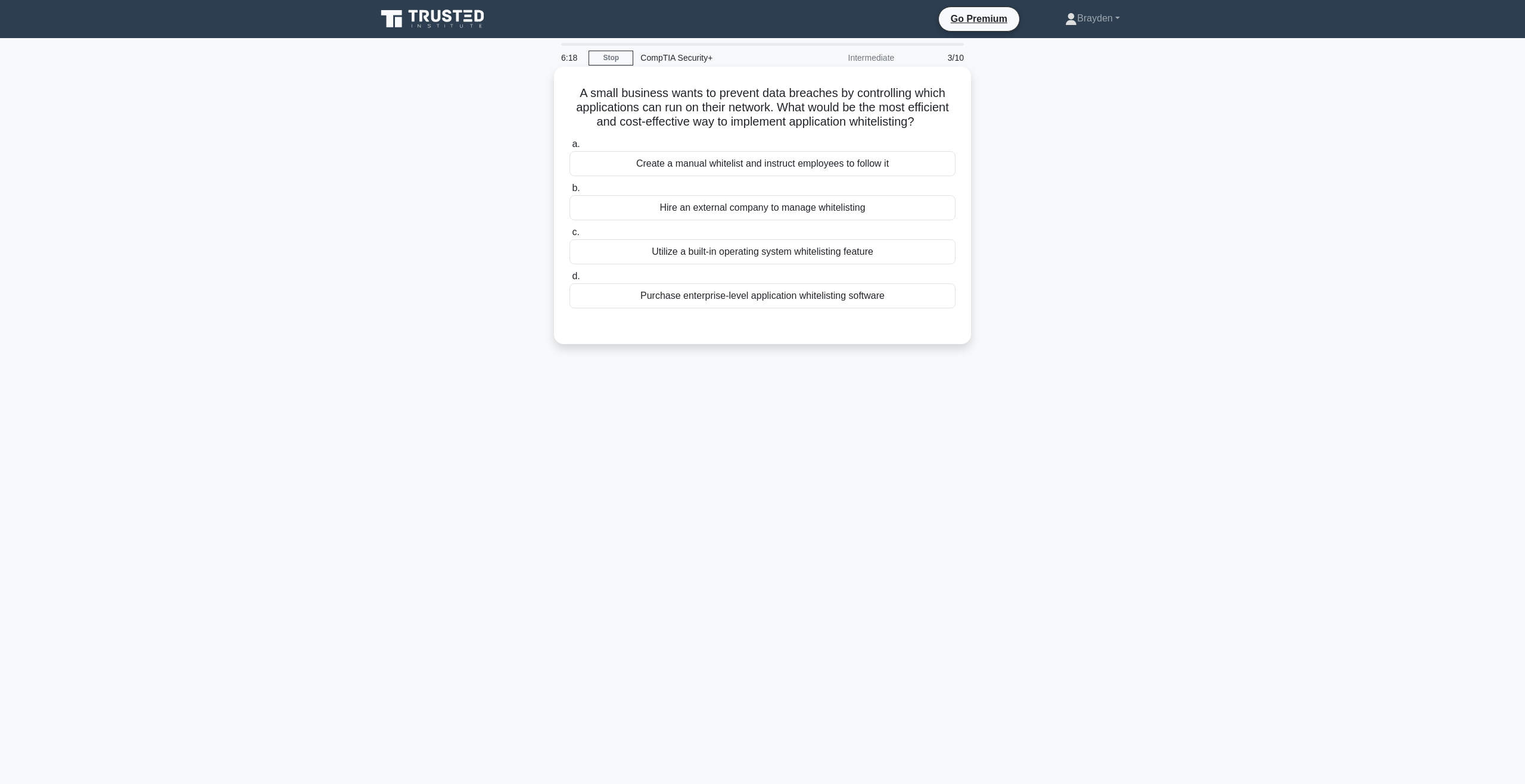
click at [828, 176] on div "Create a manual whitelist and instruct employees to follow it" at bounding box center [762, 164] width 386 height 25
click at [569, 148] on input "a. Create a manual whitelist and instruct employees to follow it" at bounding box center [569, 145] width 0 height 8
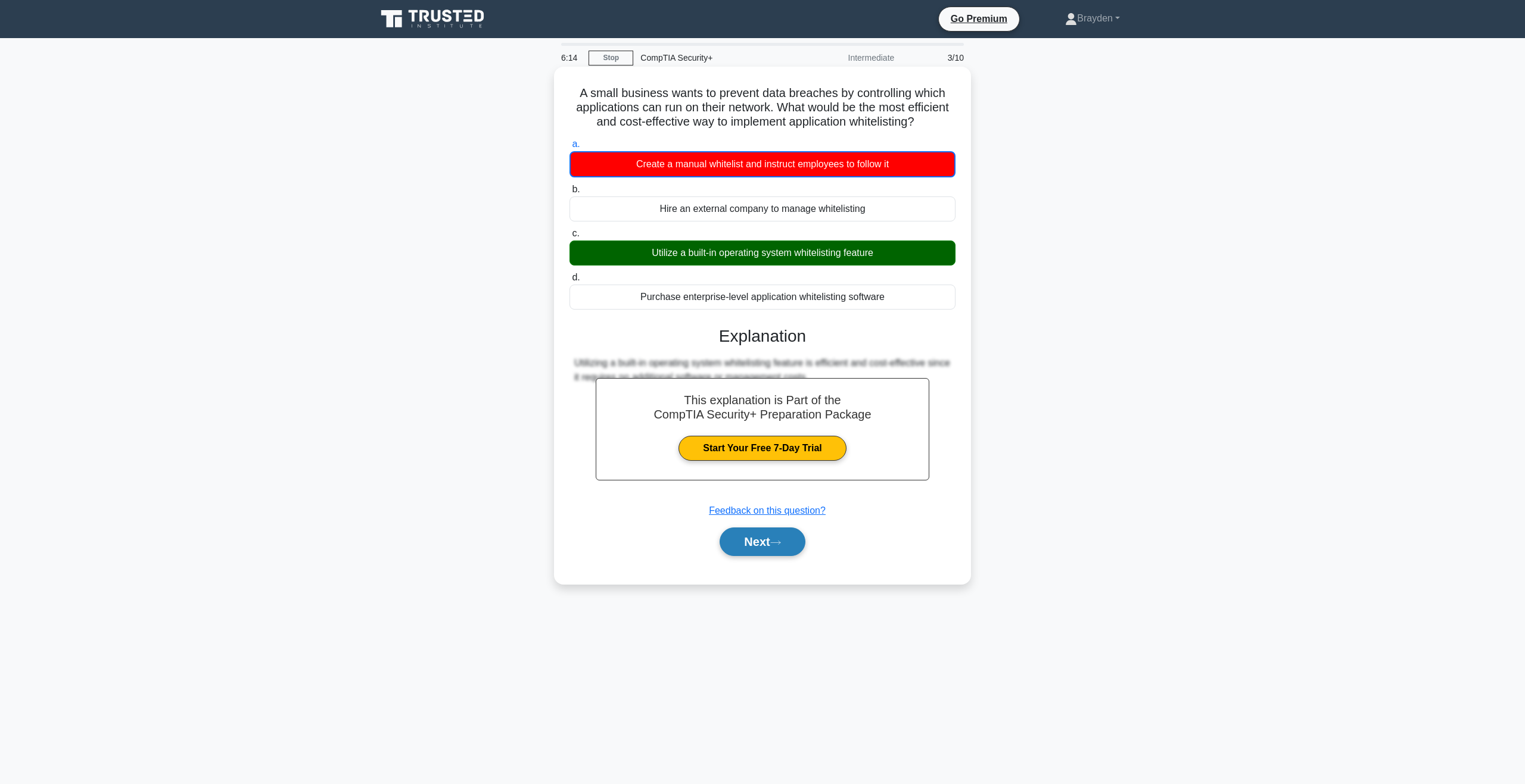
click at [758, 556] on button "Next" at bounding box center [762, 541] width 86 height 28
